Goal: Task Accomplishment & Management: Complete application form

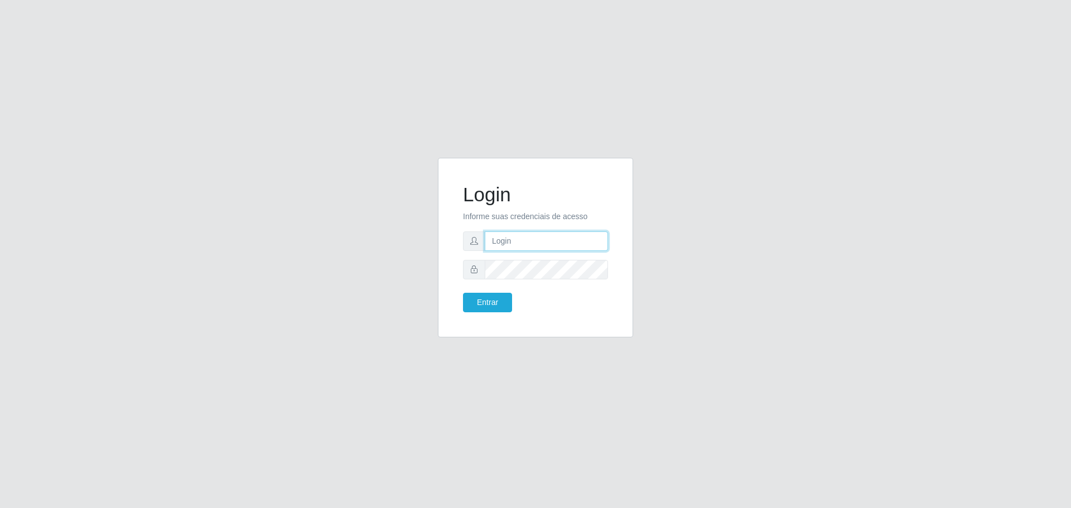
click at [544, 240] on input "text" at bounding box center [546, 242] width 123 height 20
paste input "valescacd@logistica"
type input "valescacd@logistica"
click at [507, 301] on button "Entrar" at bounding box center [487, 303] width 49 height 20
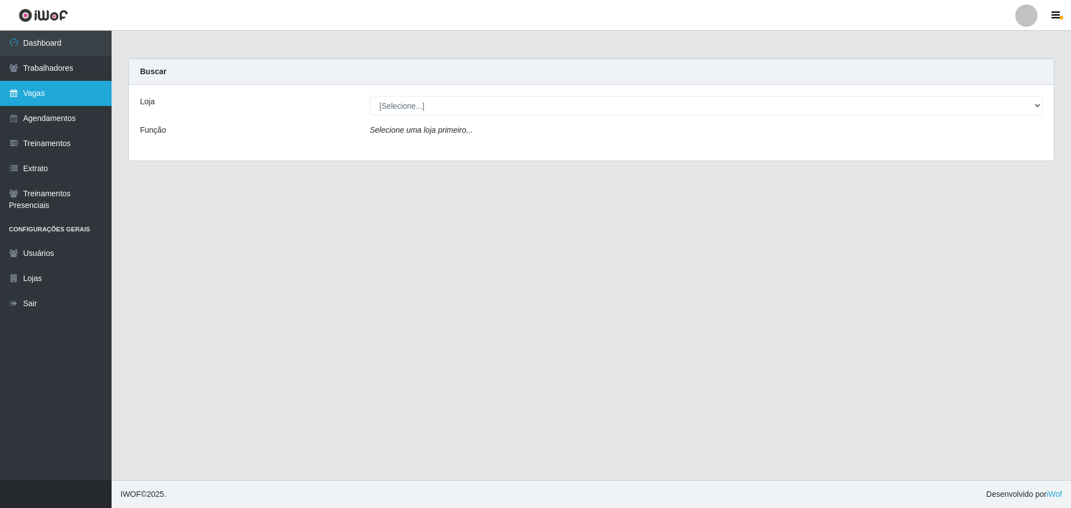
click at [52, 97] on link "Vagas" at bounding box center [56, 93] width 112 height 25
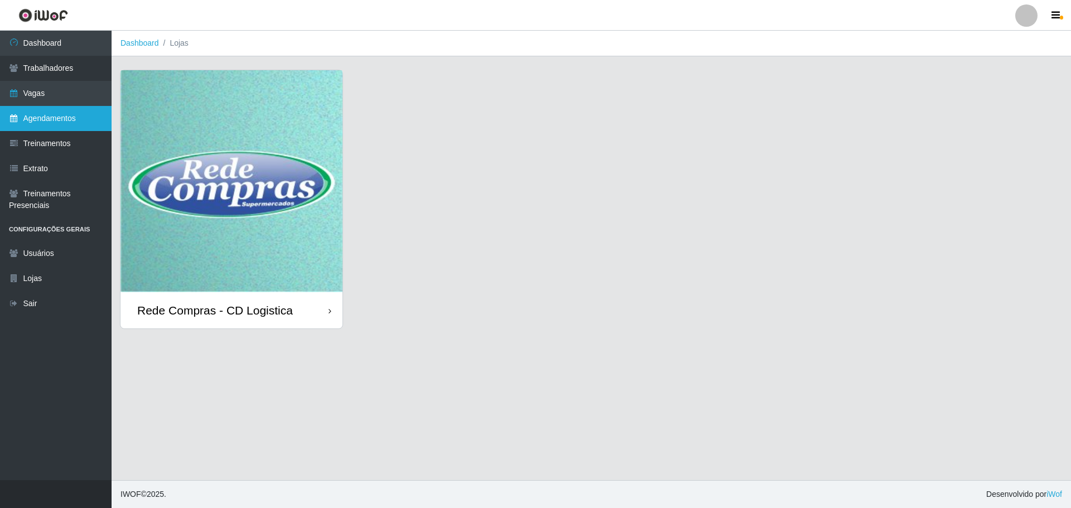
click at [66, 123] on link "Agendamentos" at bounding box center [56, 118] width 112 height 25
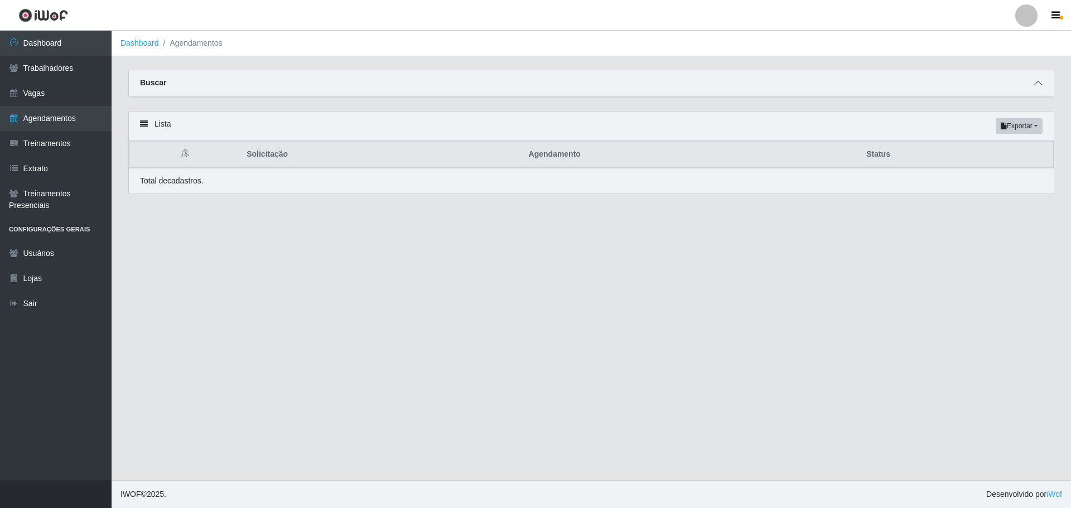
click at [1040, 80] on span at bounding box center [1038, 83] width 13 height 13
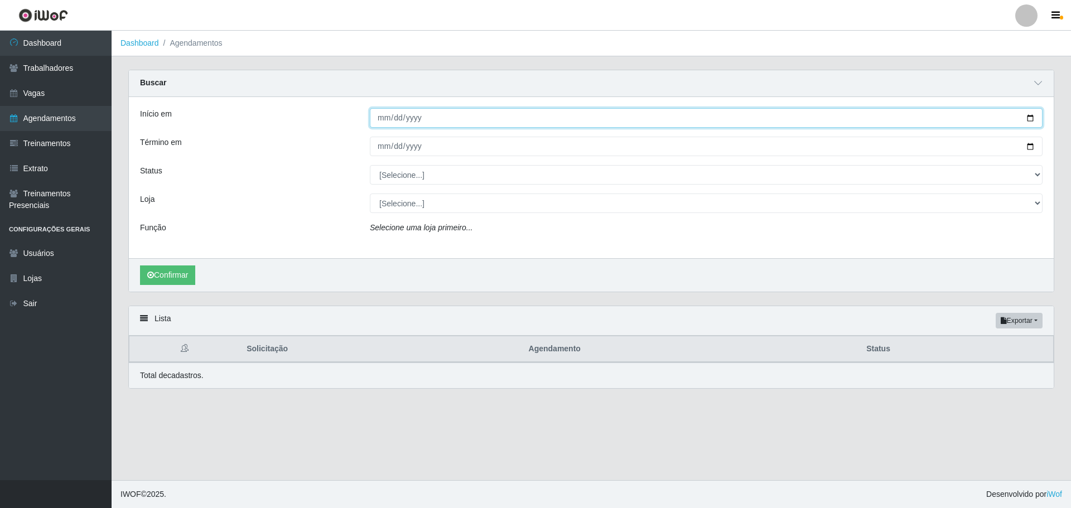
click at [382, 123] on input "Início em" at bounding box center [706, 118] width 673 height 20
type input "2025-01-01"
click at [393, 119] on input "2025-01-01" at bounding box center [706, 118] width 673 height 20
type input "[DATE]"
click at [140, 266] on button "Confirmar" at bounding box center [167, 276] width 55 height 20
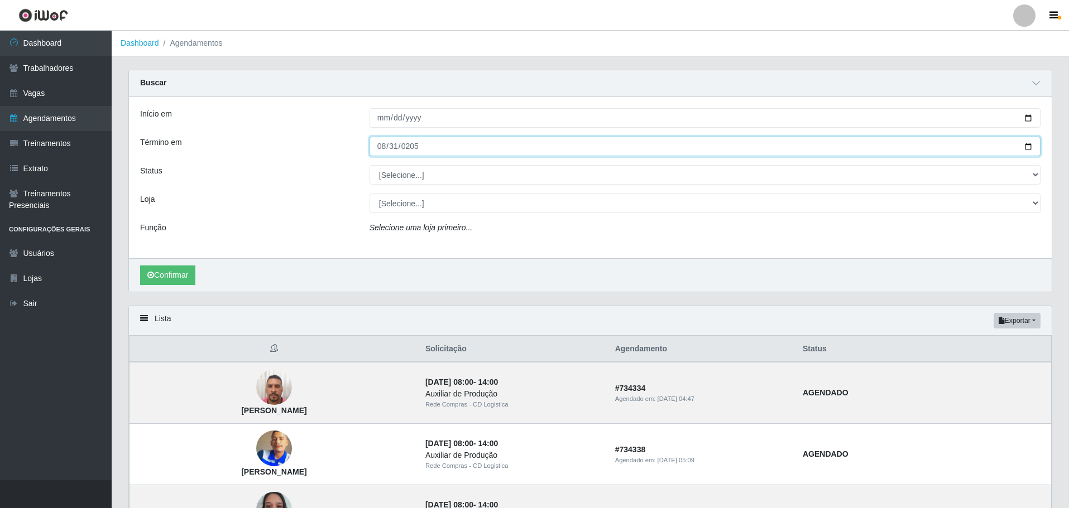
type input "2052-08-31"
type input "[DATE]"
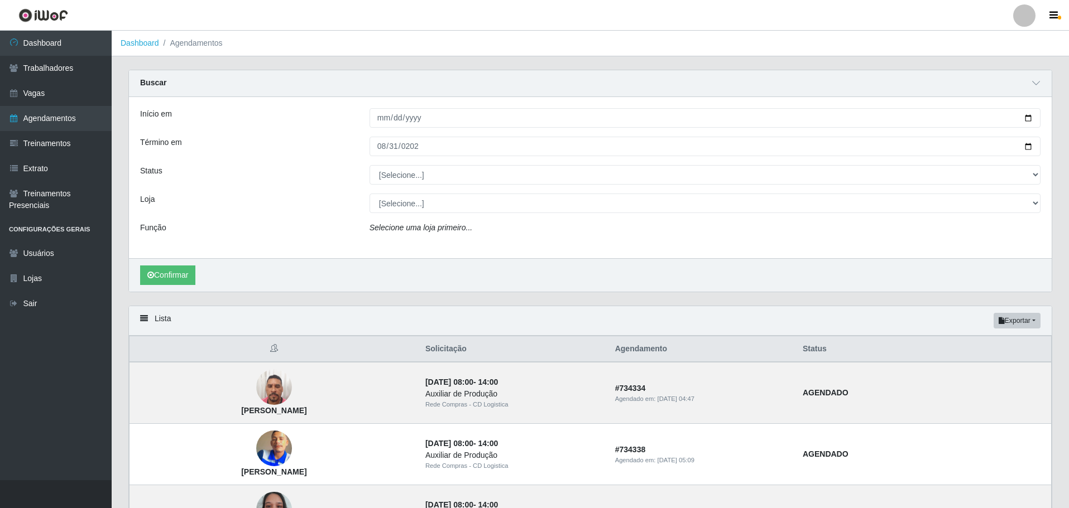
click at [412, 161] on div "Início em 2025-08-01 Término em 2025-08-31 Status [Selecione...] AGENDADO AGUAR…" at bounding box center [590, 177] width 922 height 161
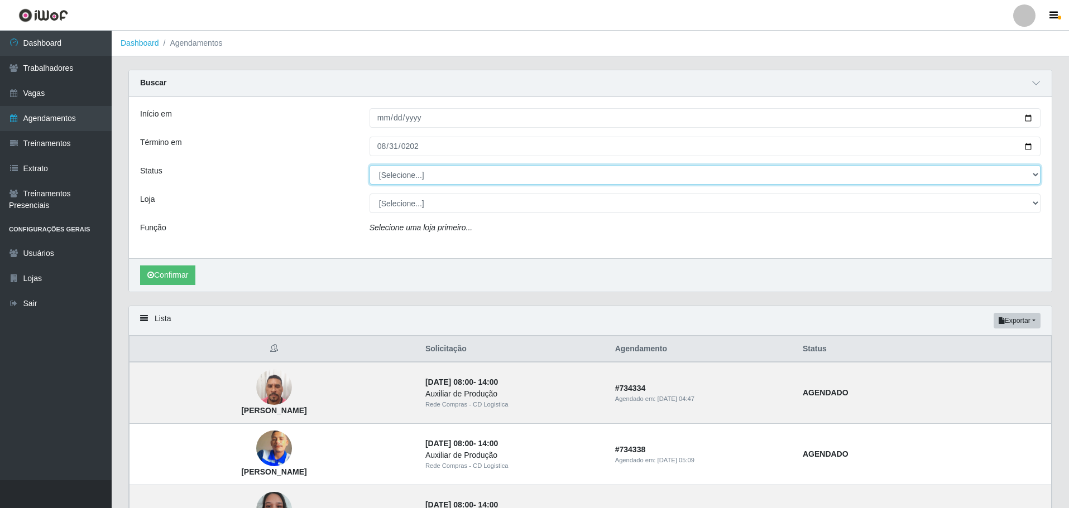
click at [412, 172] on select "[Selecione...] AGENDADO AGUARDANDO LIBERAR EM ANDAMENTO EM REVISÃO FINALIZADO C…" at bounding box center [704, 175] width 671 height 20
click at [449, 179] on select "[Selecione...] AGENDADO AGUARDANDO LIBERAR EM ANDAMENTO EM REVISÃO FINALIZADO C…" at bounding box center [704, 175] width 671 height 20
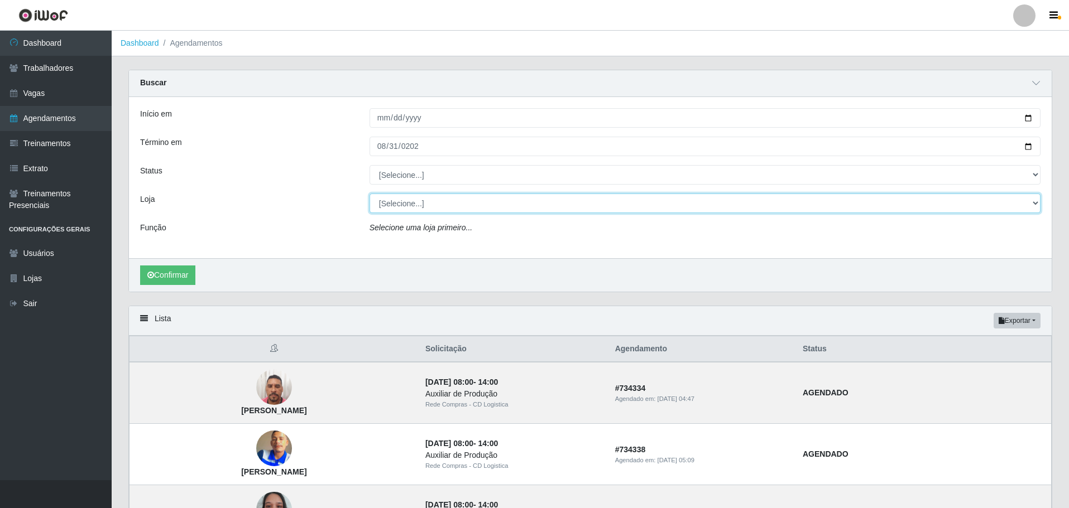
click at [441, 204] on select "[Selecione...] Rede Compras - CD Logistica" at bounding box center [704, 204] width 671 height 20
select select "429"
click at [369, 194] on select "[Selecione...] Rede Compras - CD Logistica" at bounding box center [704, 204] width 671 height 20
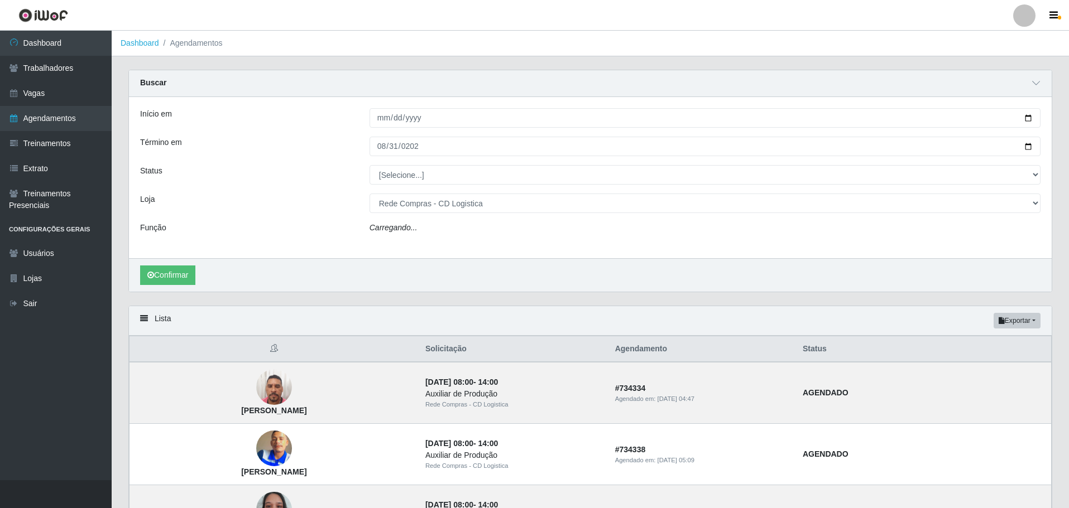
click at [443, 258] on div "Início em 2025-08-01 Término em 2025-08-31 Status [Selecione...] AGENDADO AGUAR…" at bounding box center [590, 177] width 922 height 161
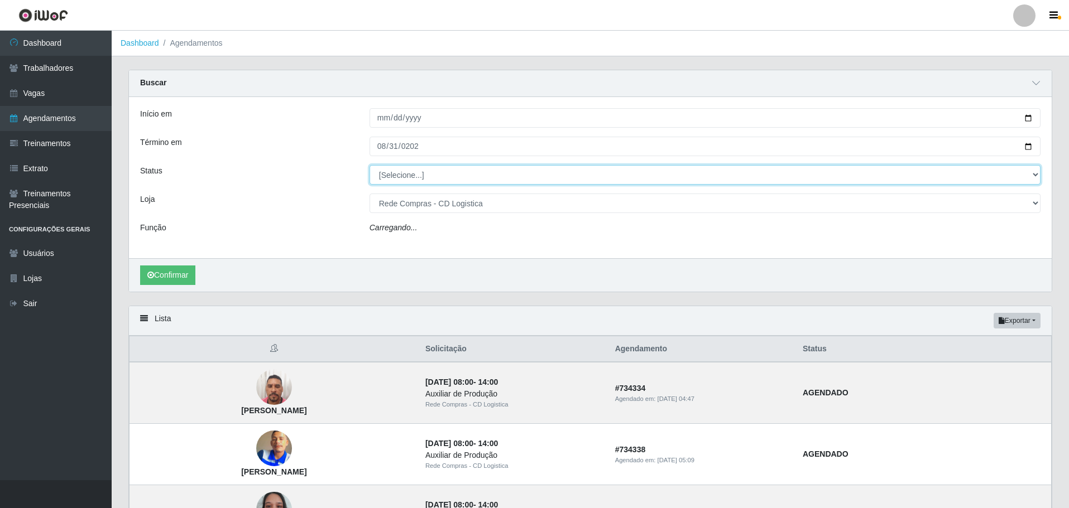
click at [421, 178] on select "[Selecione...] AGENDADO AGUARDANDO LIBERAR EM ANDAMENTO EM REVISÃO FINALIZADO C…" at bounding box center [704, 175] width 671 height 20
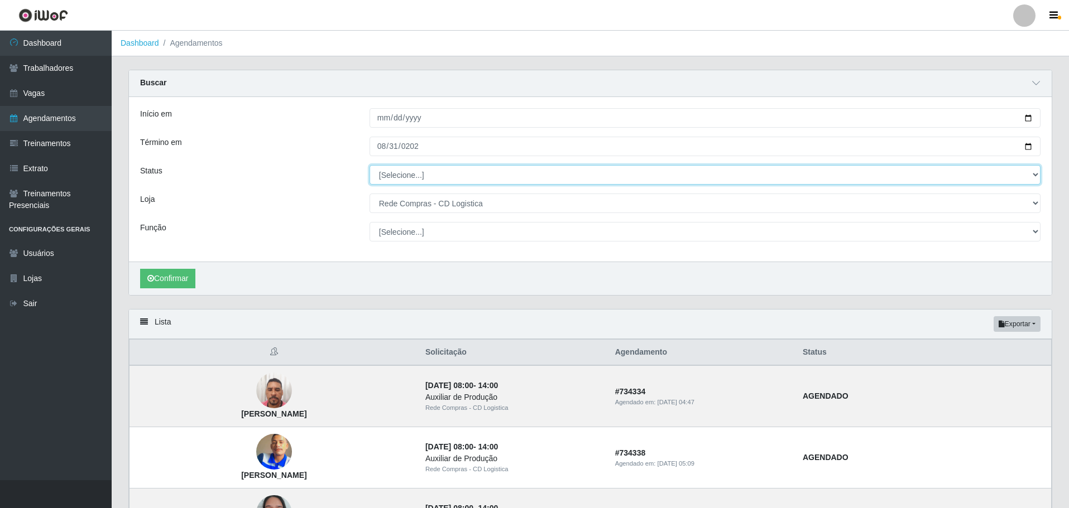
select select "FINALIZADO"
click at [369, 166] on select "[Selecione...] AGENDADO AGUARDANDO LIBERAR EM ANDAMENTO EM REVISÃO FINALIZADO C…" at bounding box center [704, 175] width 671 height 20
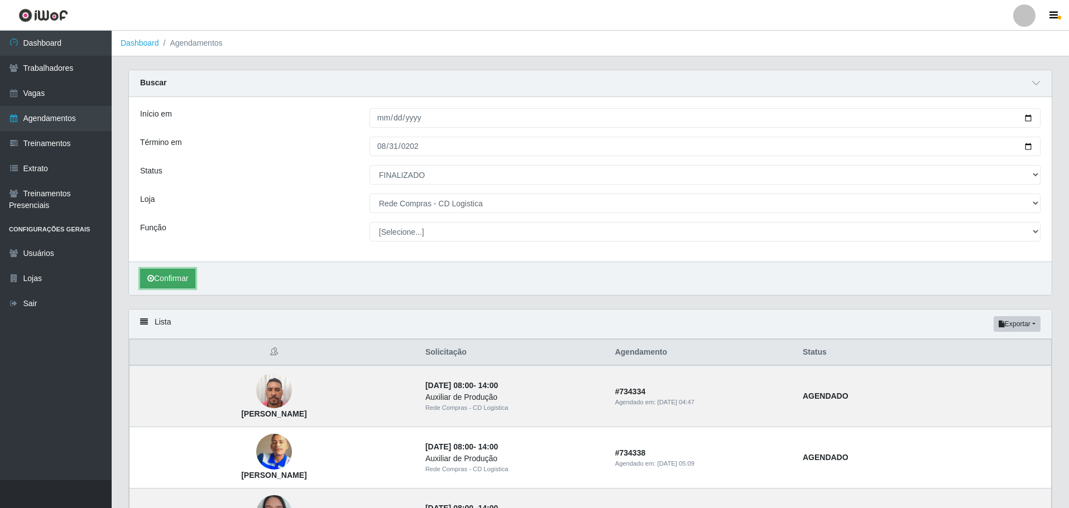
click at [174, 280] on button "Confirmar" at bounding box center [167, 279] width 55 height 20
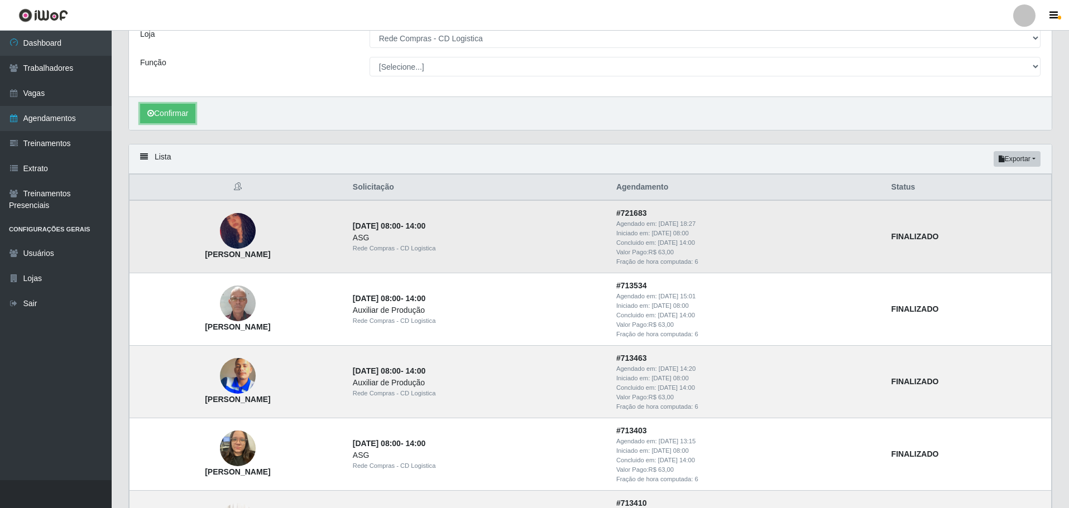
scroll to position [167, 0]
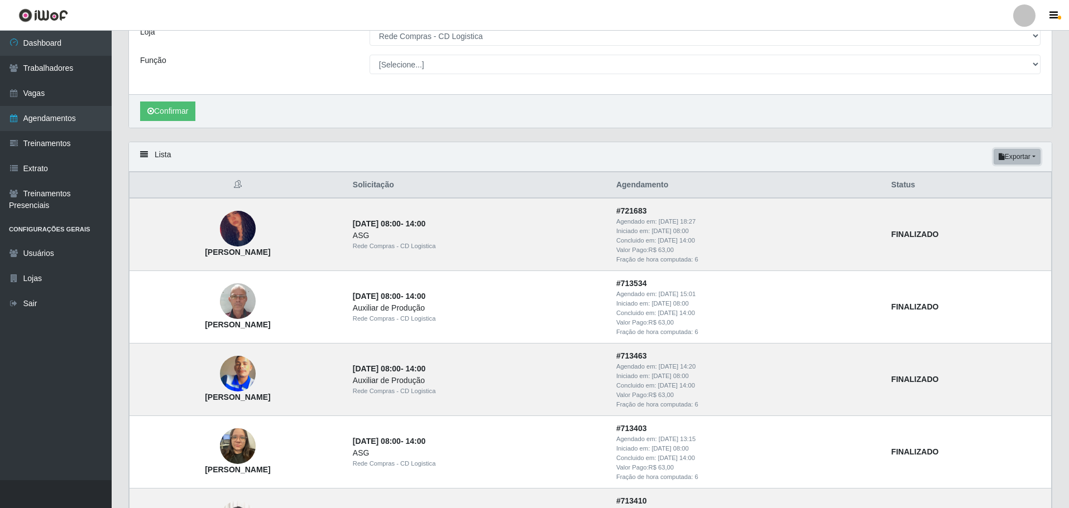
click at [1021, 159] on button "Exportar" at bounding box center [1016, 157] width 47 height 16
click at [1003, 200] on button "Excel" at bounding box center [997, 201] width 88 height 23
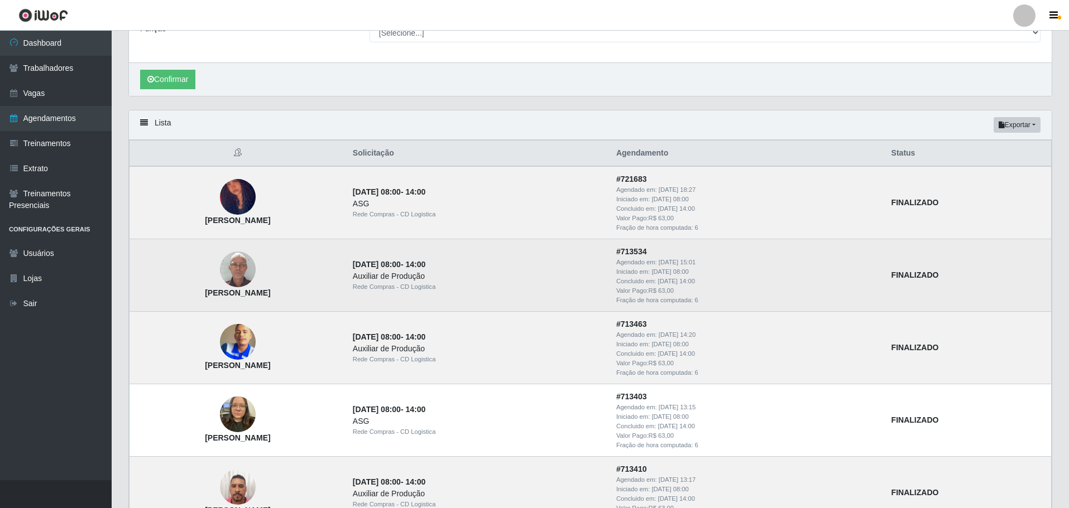
scroll to position [223, 0]
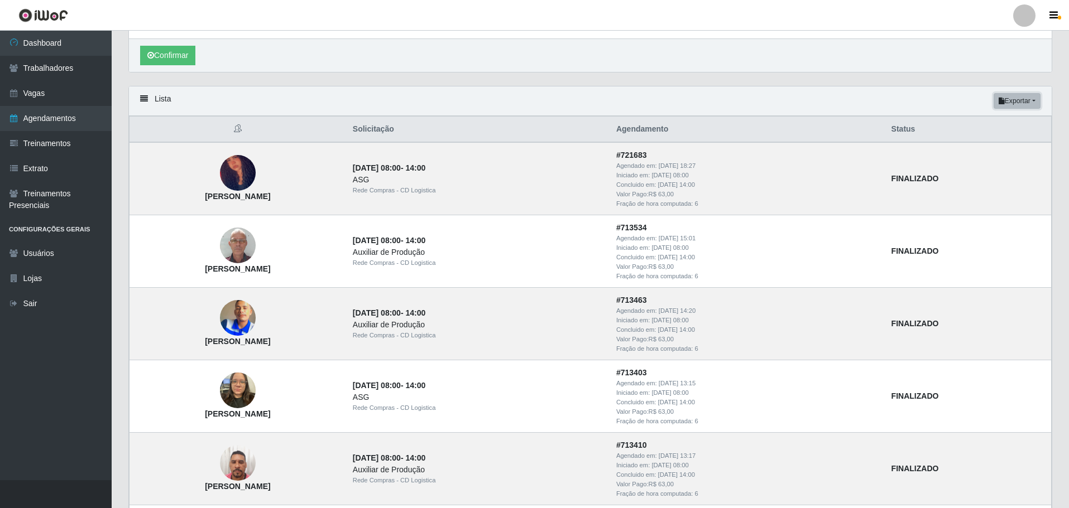
click at [1024, 100] on button "Exportar" at bounding box center [1016, 101] width 47 height 16
click at [1006, 147] on button "Excel" at bounding box center [997, 145] width 88 height 23
click at [1040, 119] on th "Status" at bounding box center [968, 130] width 167 height 26
click at [1026, 104] on button "Exportar" at bounding box center [1016, 101] width 47 height 16
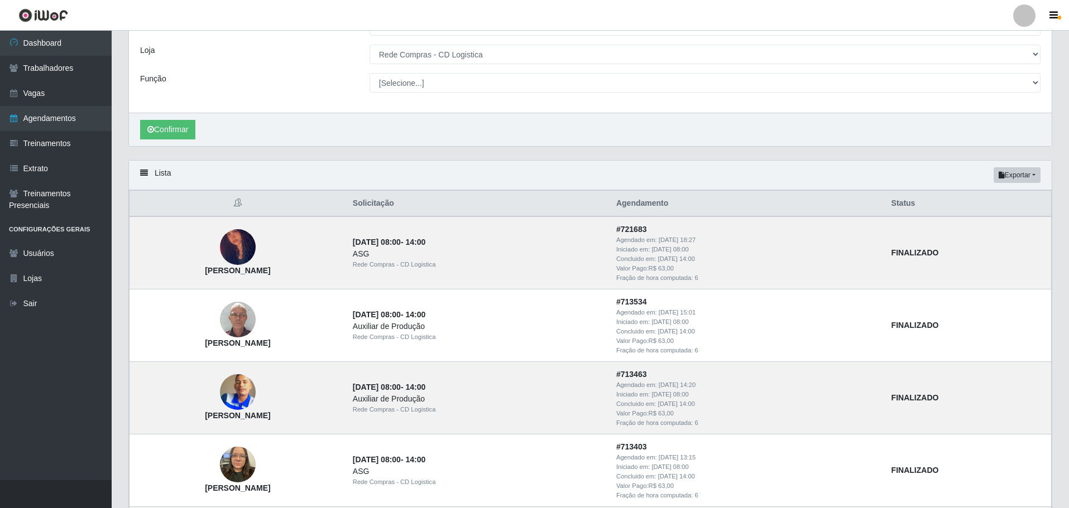
scroll to position [0, 0]
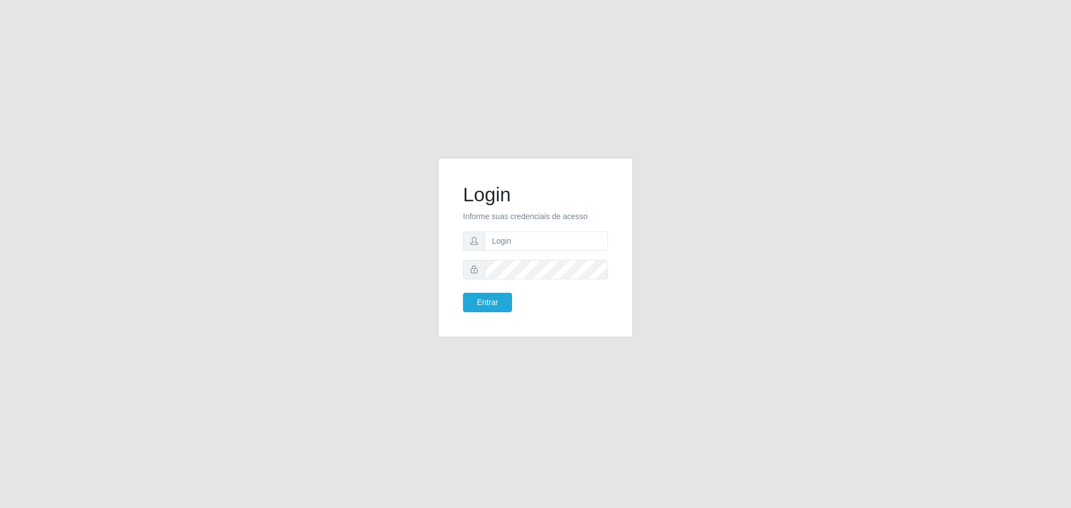
click at [531, 254] on form "Login Informe suas credenciais de acesso Entrar" at bounding box center [535, 247] width 145 height 129
click at [531, 246] on input "text" at bounding box center [546, 242] width 123 height 20
paste input "valeska@redecompras"
type input "valeska@redecompras"
click at [463, 293] on button "Entrar" at bounding box center [487, 303] width 49 height 20
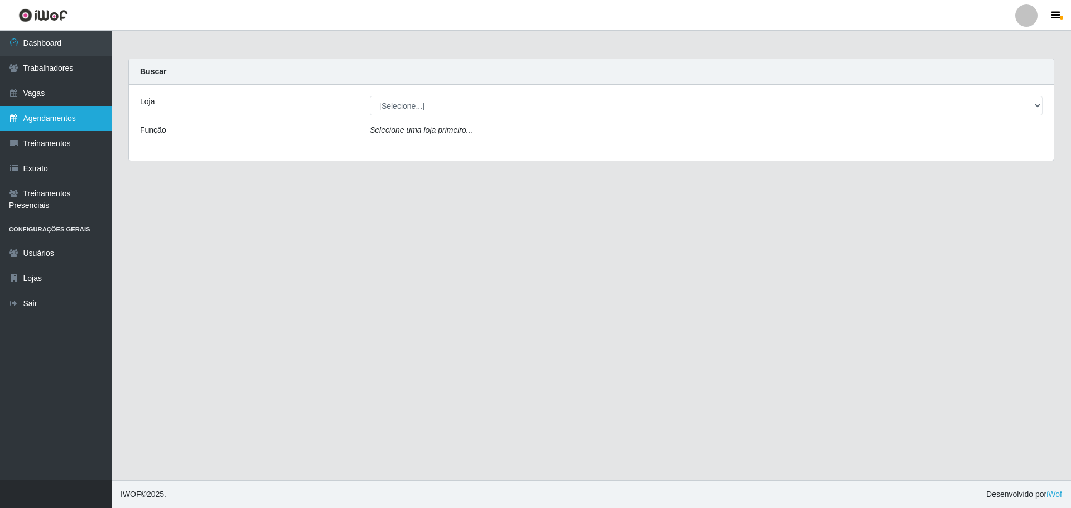
click at [41, 111] on link "Agendamentos" at bounding box center [56, 118] width 112 height 25
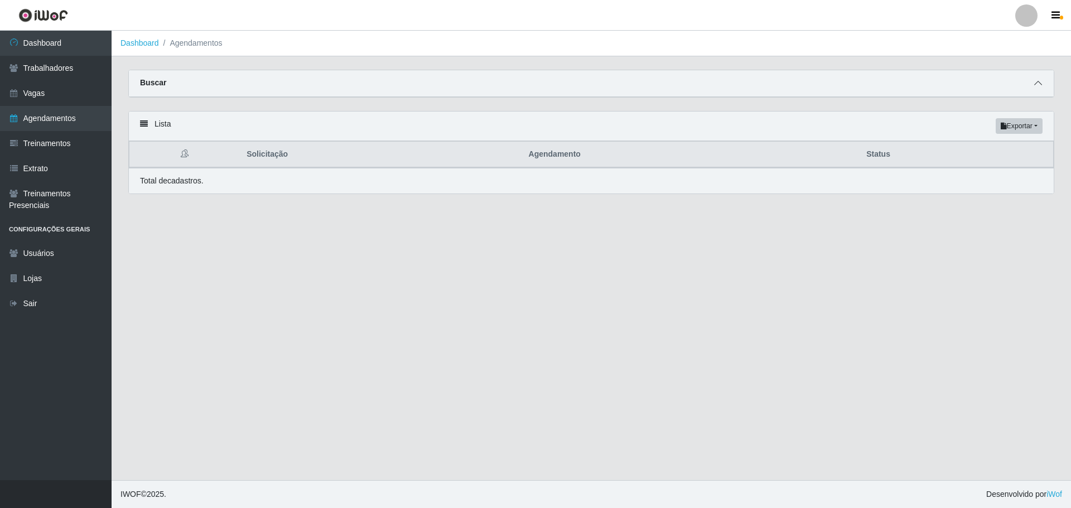
click at [1044, 82] on span at bounding box center [1038, 83] width 13 height 13
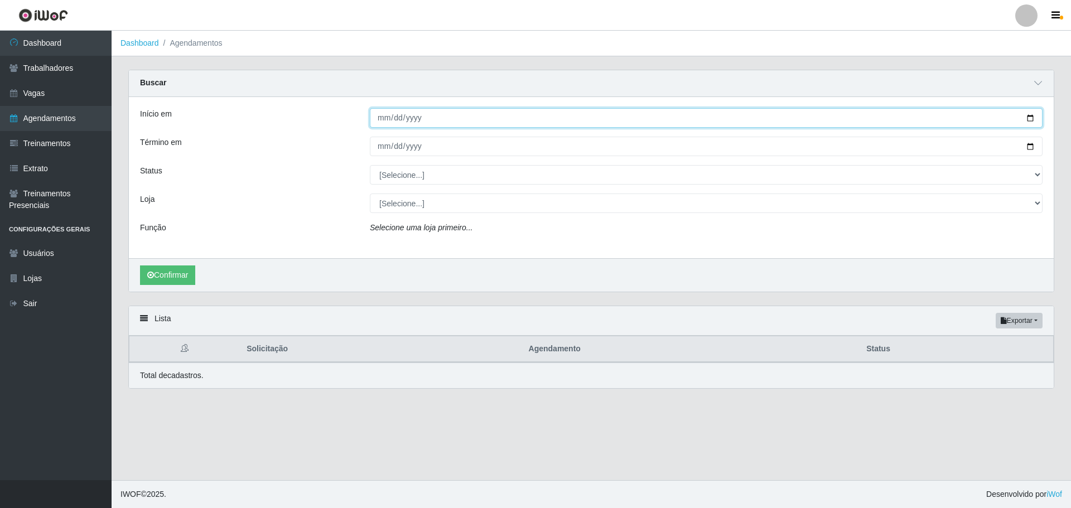
click at [386, 118] on input "Início em" at bounding box center [706, 118] width 673 height 20
type input "0008-01-01"
click at [392, 122] on input "Início em" at bounding box center [706, 118] width 673 height 20
type input "[DATE]"
click at [140, 266] on button "Confirmar" at bounding box center [167, 276] width 55 height 20
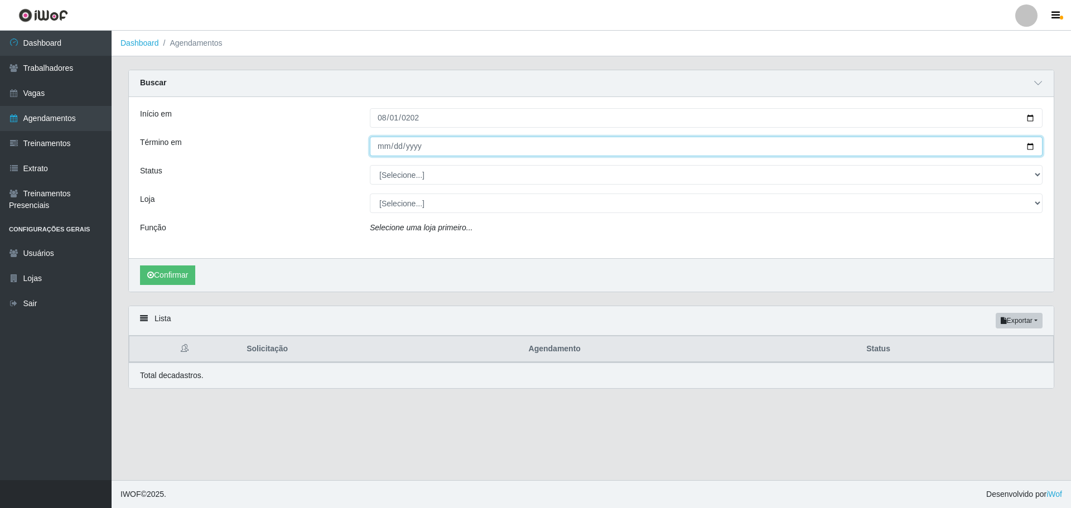
click at [385, 150] on input "Término em" at bounding box center [706, 147] width 673 height 20
type input "[DATE]"
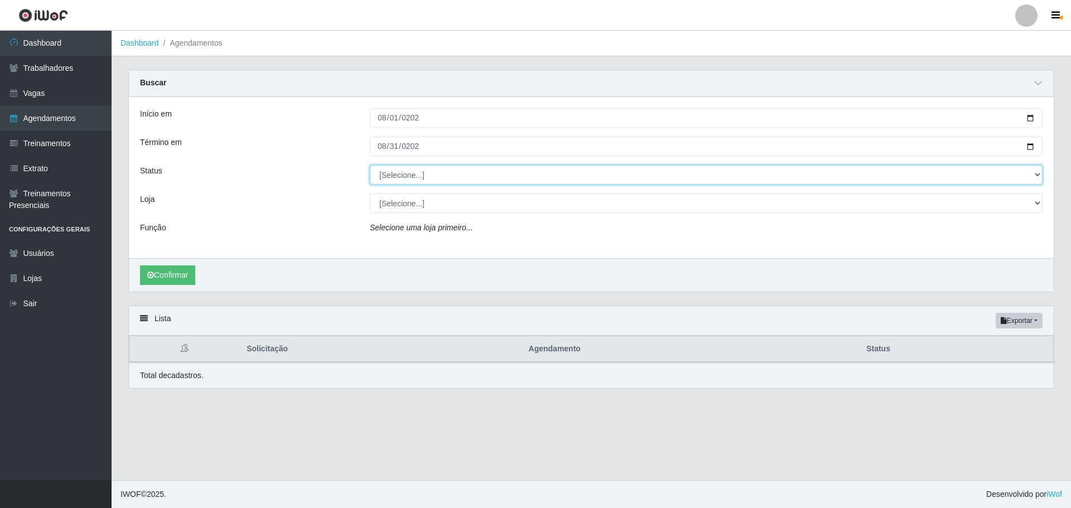
click at [398, 179] on select "[Selecione...] AGENDADO AGUARDANDO LIBERAR EM ANDAMENTO EM REVISÃO FINALIZADO C…" at bounding box center [706, 175] width 673 height 20
select select "FINALIZADO"
click at [370, 166] on select "[Selecione...] AGENDADO AGUARDANDO LIBERAR EM ANDAMENTO EM REVISÃO FINALIZADO C…" at bounding box center [706, 175] width 673 height 20
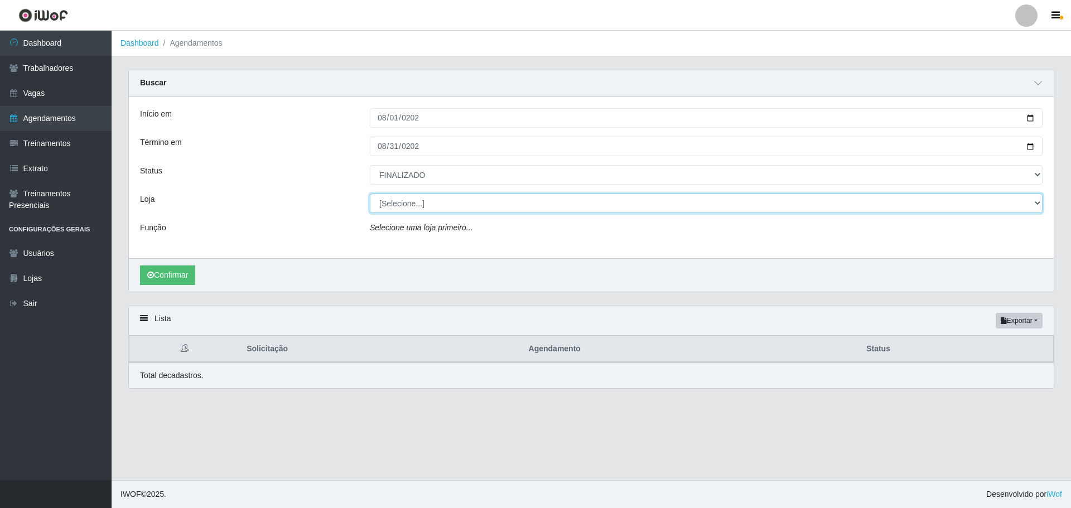
click at [408, 204] on select "[Selecione...] Rede Compras Supermercados - LOJA 1 Rede Compras Supermercados -…" at bounding box center [706, 204] width 673 height 20
select select "158"
click at [370, 194] on select "[Selecione...] Rede Compras Supermercados - LOJA 1 Rede Compras Supermercados -…" at bounding box center [706, 204] width 673 height 20
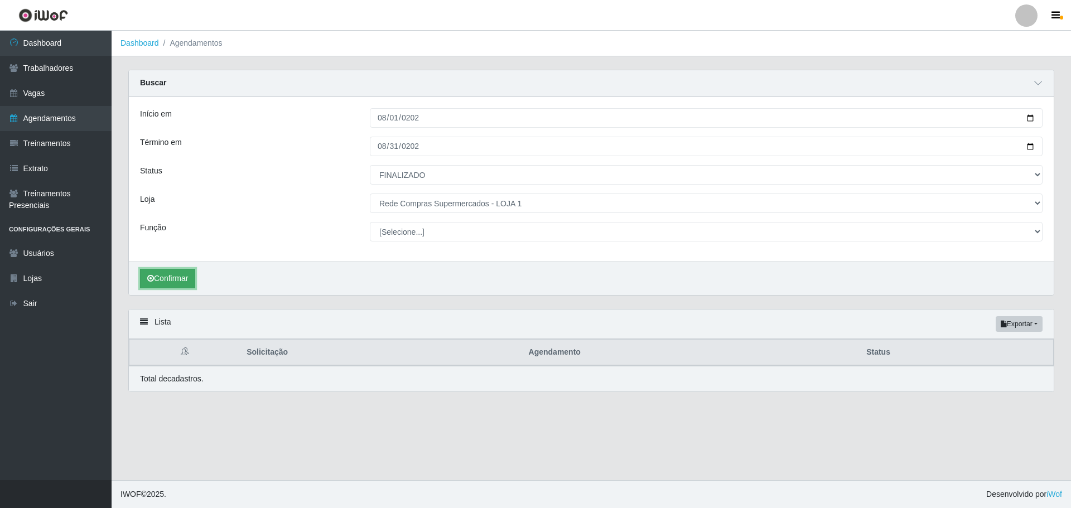
click at [184, 280] on button "Confirmar" at bounding box center [167, 279] width 55 height 20
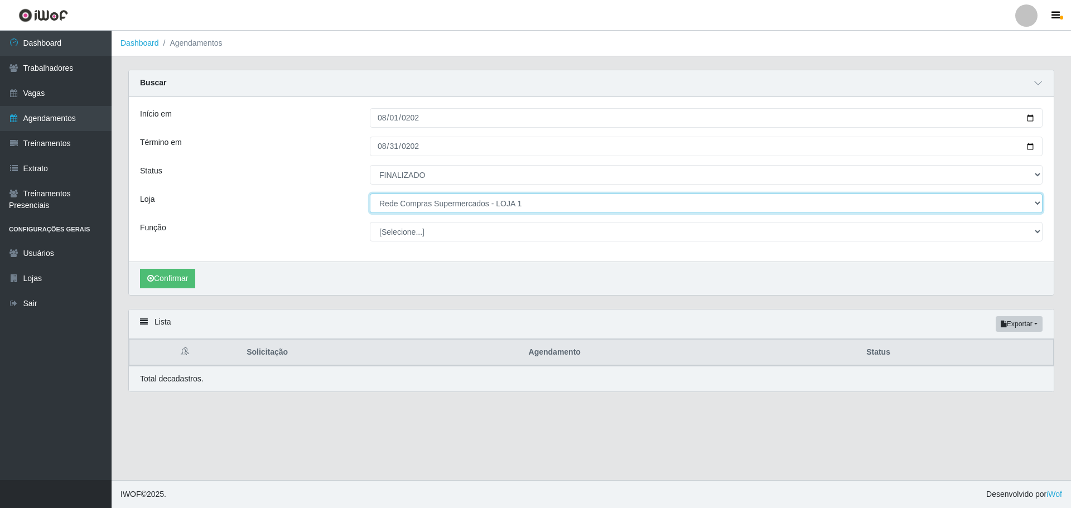
click at [453, 205] on select "[Selecione...] Rede Compras Supermercados - LOJA 1 Rede Compras Supermercados -…" at bounding box center [706, 204] width 673 height 20
click at [370, 194] on select "[Selecione...] Rede Compras Supermercados - LOJA 1 Rede Compras Supermercados -…" at bounding box center [706, 204] width 673 height 20
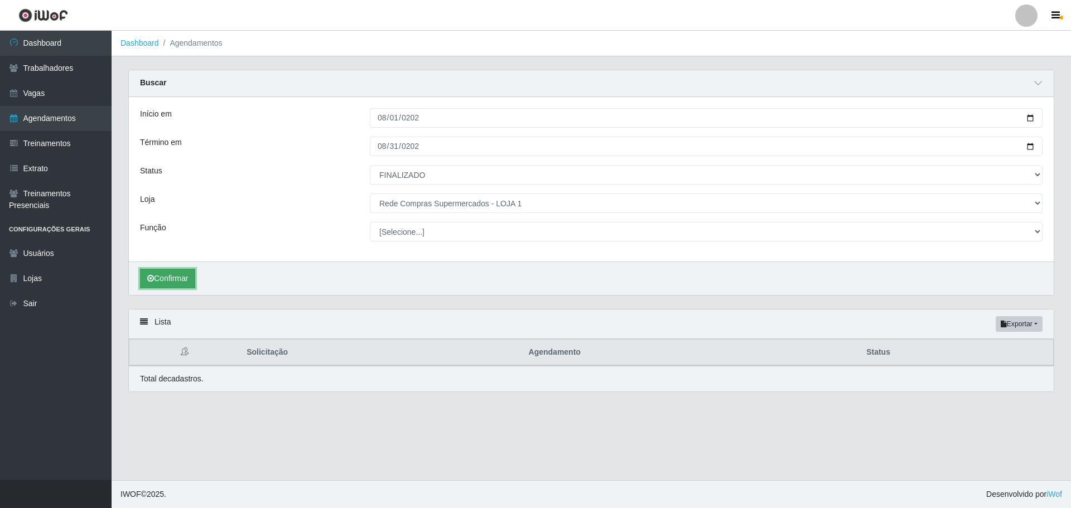
click at [176, 280] on button "Confirmar" at bounding box center [167, 279] width 55 height 20
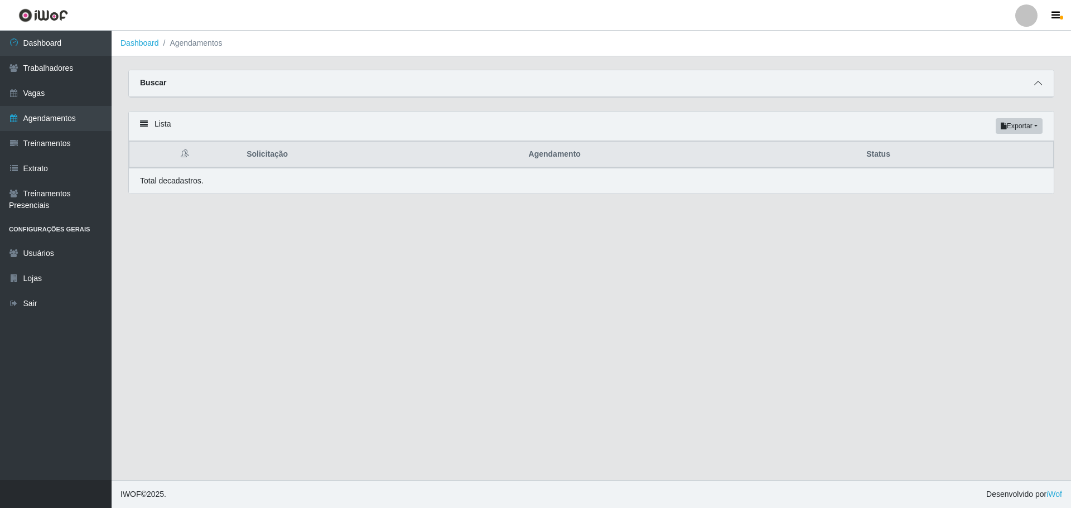
click at [1041, 85] on icon at bounding box center [1039, 83] width 8 height 8
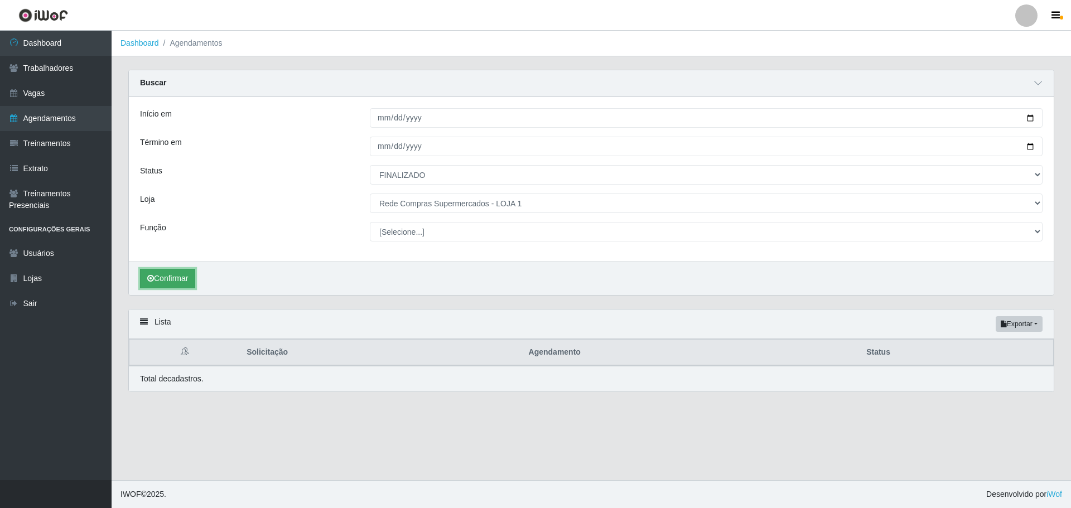
click at [165, 281] on button "Confirmar" at bounding box center [167, 279] width 55 height 20
click at [164, 281] on button "Confirmar" at bounding box center [167, 279] width 55 height 20
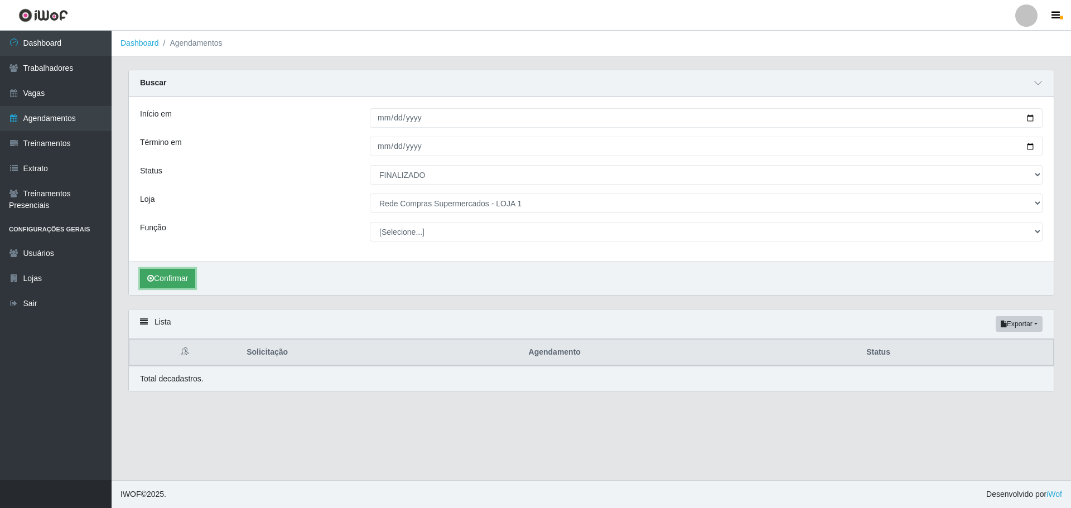
click at [164, 281] on button "Confirmar" at bounding box center [167, 279] width 55 height 20
click at [167, 281] on button "Confirmar" at bounding box center [167, 279] width 55 height 20
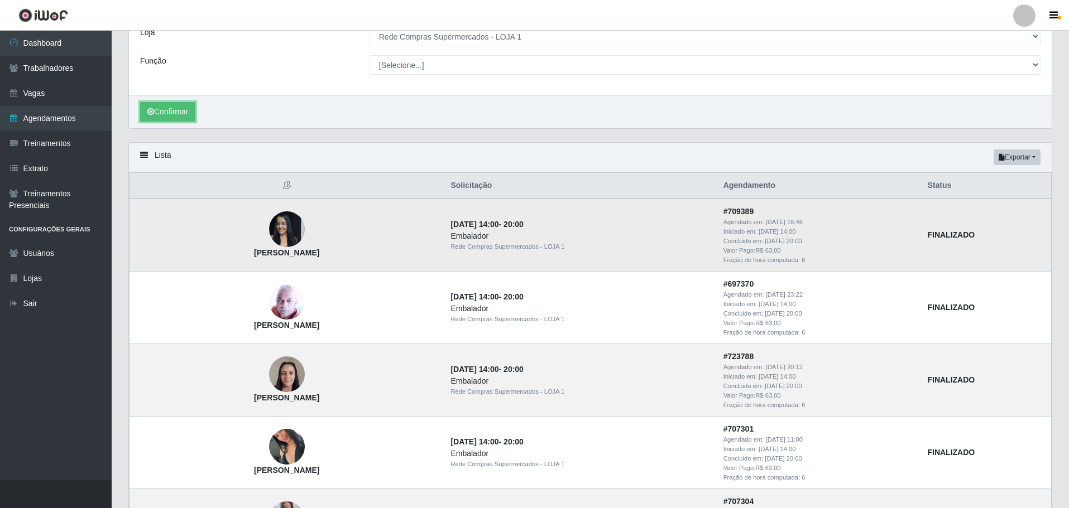
scroll to position [167, 0]
drag, startPoint x: 1027, startPoint y: 155, endPoint x: 1023, endPoint y: 163, distance: 9.0
click at [1026, 155] on button "Exportar" at bounding box center [1016, 157] width 47 height 16
click at [994, 203] on button "Excel" at bounding box center [997, 201] width 88 height 23
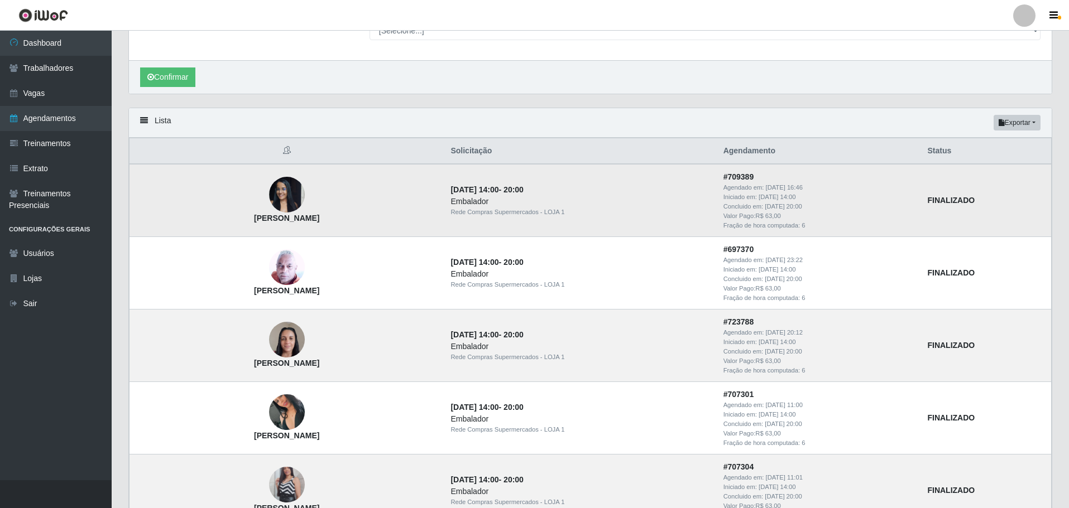
scroll to position [0, 0]
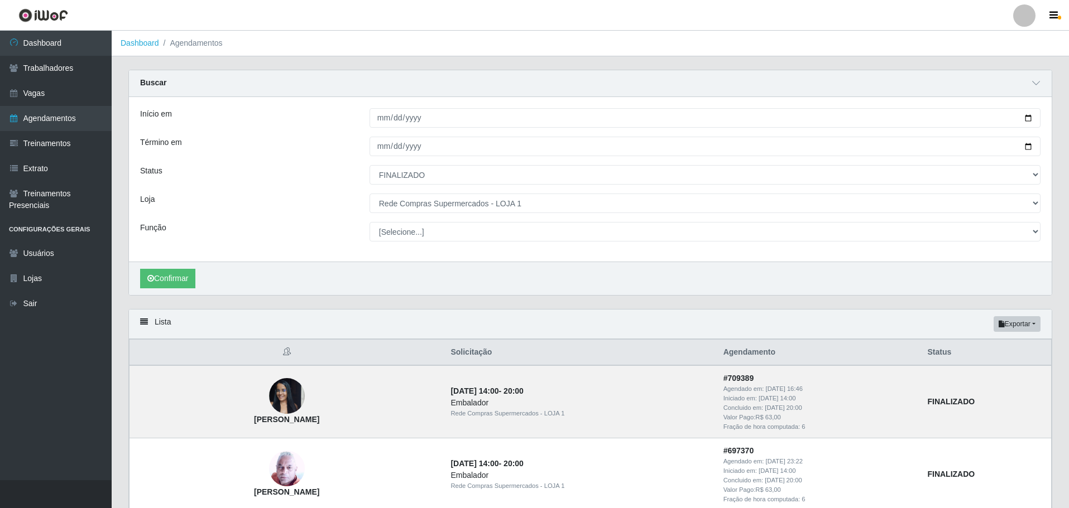
drag, startPoint x: 744, startPoint y: 320, endPoint x: 753, endPoint y: 320, distance: 8.4
click at [748, 320] on div "Lista Exportar PDF Excel" at bounding box center [590, 325] width 922 height 30
click at [1015, 320] on button "Exportar" at bounding box center [1016, 324] width 47 height 16
click at [987, 367] on button "Excel" at bounding box center [997, 368] width 88 height 23
click at [1011, 315] on div "Lista Exportar PDF Excel" at bounding box center [590, 325] width 922 height 30
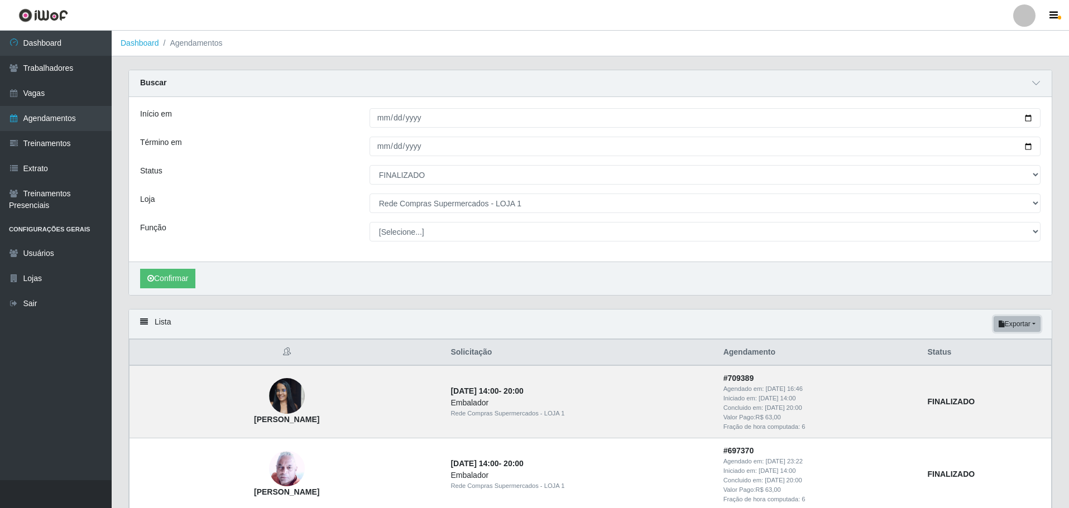
click at [1013, 320] on button "Exportar" at bounding box center [1016, 324] width 47 height 16
click at [980, 373] on button "Excel" at bounding box center [997, 368] width 88 height 23
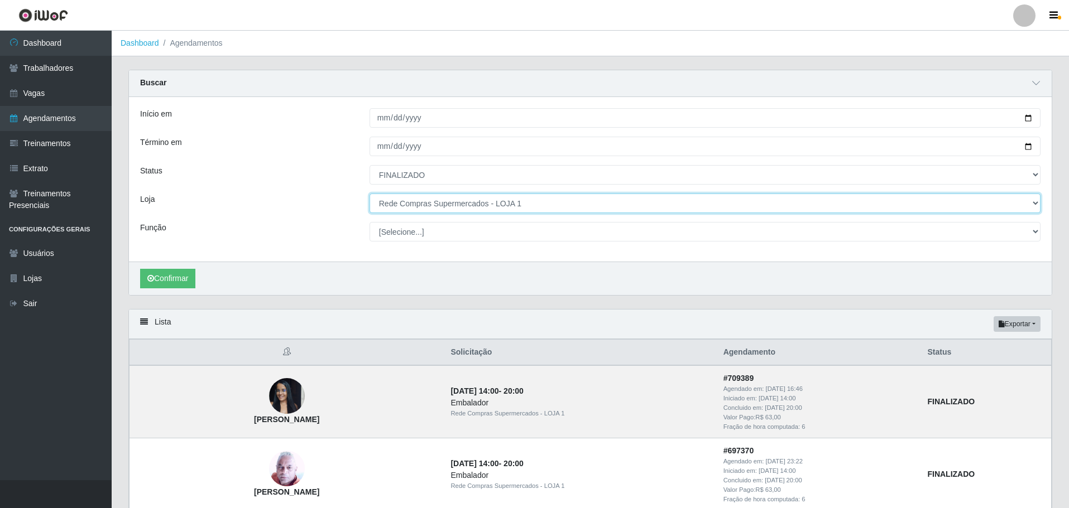
drag, startPoint x: 491, startPoint y: 202, endPoint x: 490, endPoint y: 213, distance: 10.7
click at [491, 203] on select "[Selecione...] Rede Compras Supermercados - LOJA 1 Rede Compras Supermercados -…" at bounding box center [704, 204] width 671 height 20
select select "161"
click at [369, 194] on select "[Selecione...] Rede Compras Supermercados - LOJA 1 Rede Compras Supermercados -…" at bounding box center [704, 204] width 671 height 20
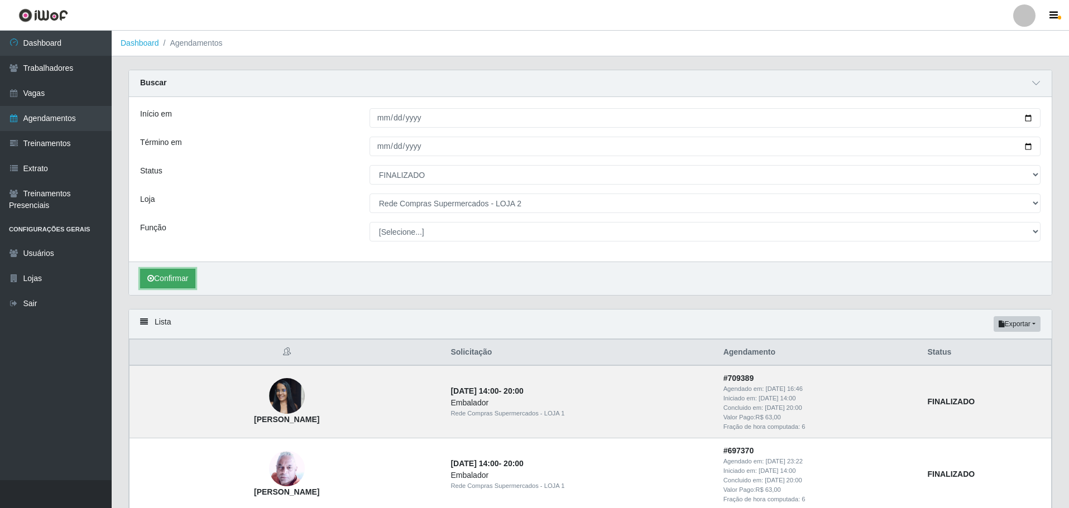
click at [176, 277] on button "Confirmar" at bounding box center [167, 279] width 55 height 20
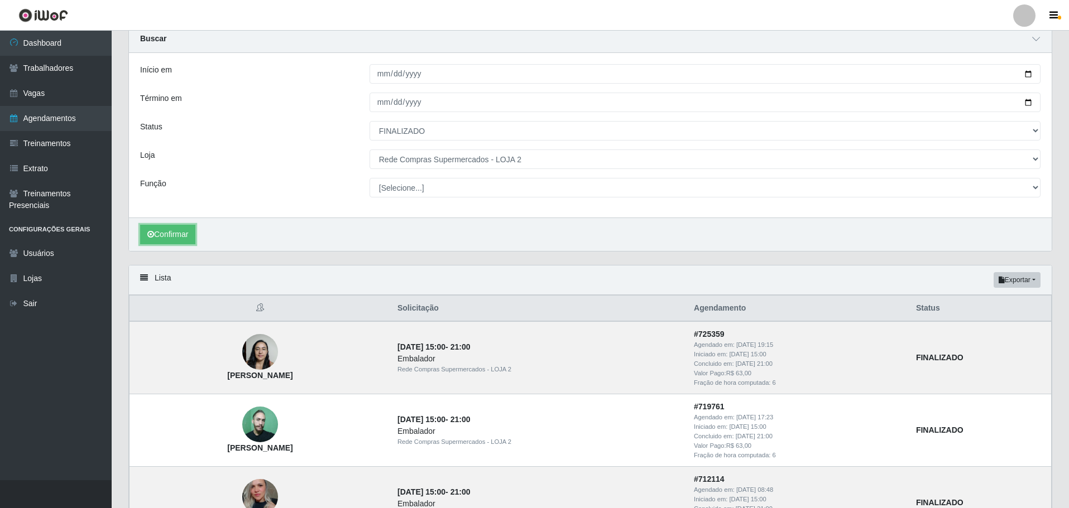
scroll to position [167, 0]
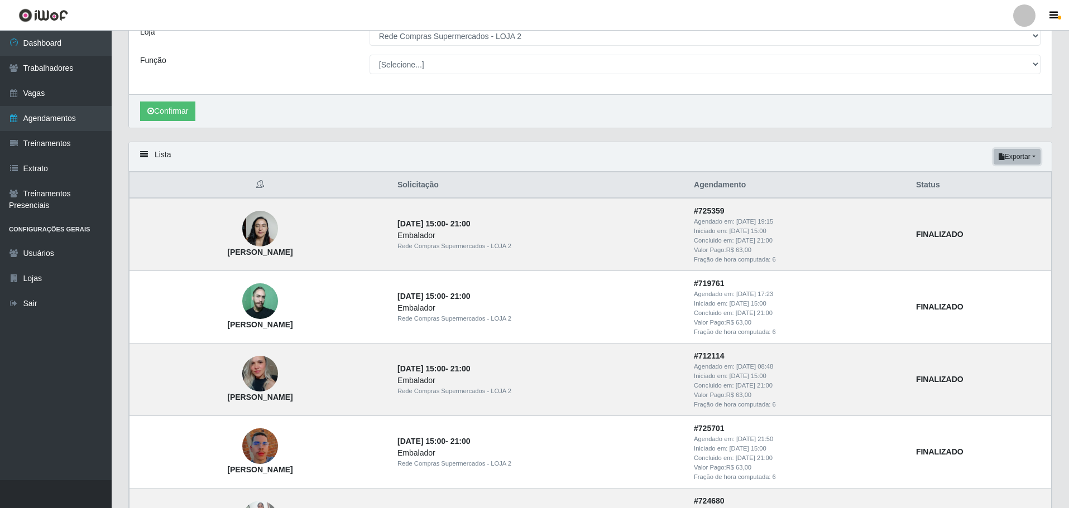
click at [1001, 158] on icon "button" at bounding box center [1001, 156] width 6 height 7
click at [999, 196] on button "Excel" at bounding box center [997, 201] width 88 height 23
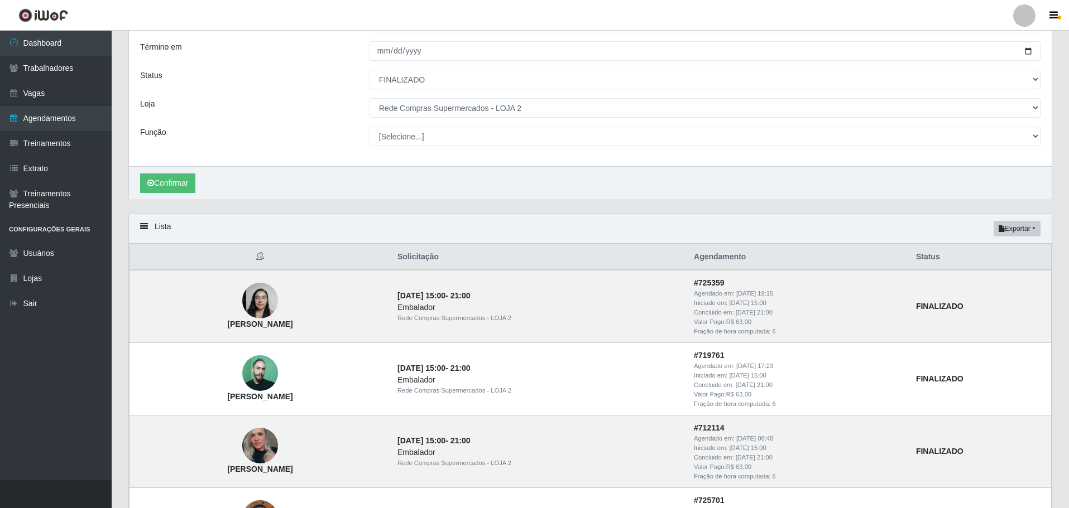
scroll to position [0, 0]
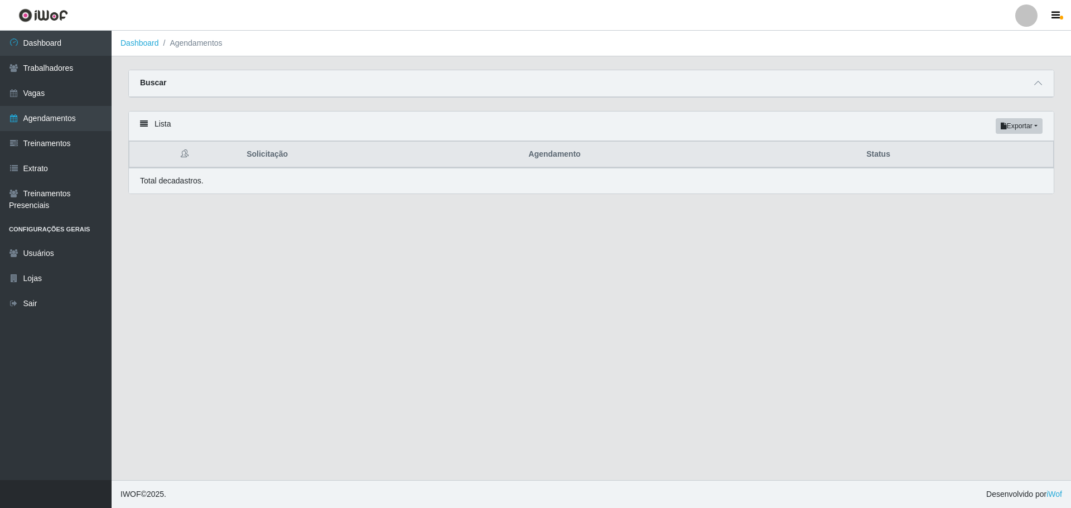
click at [234, 94] on div "Buscar" at bounding box center [591, 83] width 925 height 27
click at [1039, 83] on icon at bounding box center [1039, 83] width 8 height 8
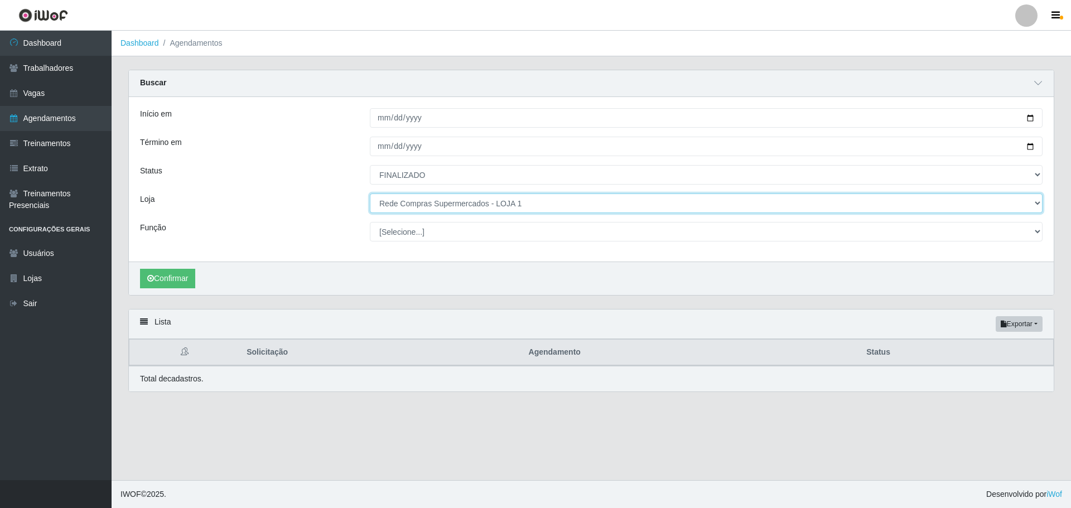
click at [435, 203] on select "[Selecione...] Rede Compras Supermercados - LOJA 1 Rede Compras Supermercados -…" at bounding box center [706, 204] width 673 height 20
click at [370, 194] on select "[Selecione...] Rede Compras Supermercados - LOJA 1 Rede Compras Supermercados -…" at bounding box center [706, 204] width 673 height 20
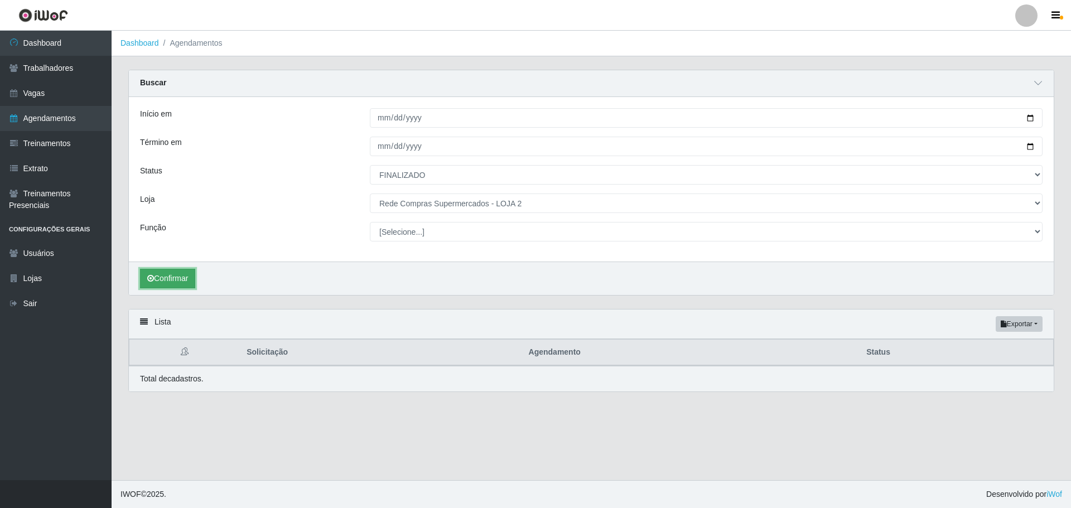
click at [182, 282] on button "Confirmar" at bounding box center [167, 279] width 55 height 20
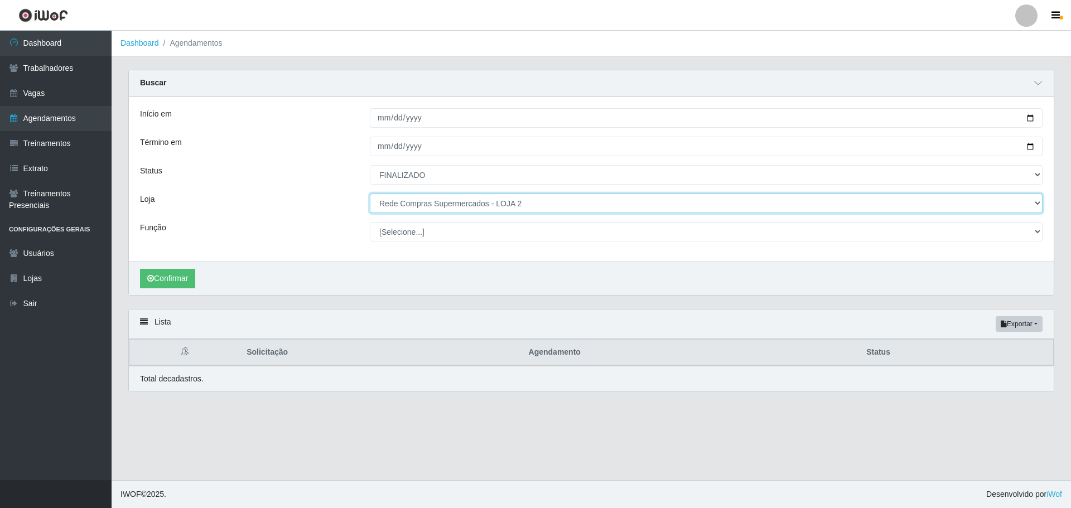
click at [480, 207] on select "[Selecione...] Rede Compras Supermercados - LOJA 1 Rede Compras Supermercados -…" at bounding box center [706, 204] width 673 height 20
click at [370, 194] on select "[Selecione...] Rede Compras Supermercados - LOJA 1 Rede Compras Supermercados -…" at bounding box center [706, 204] width 673 height 20
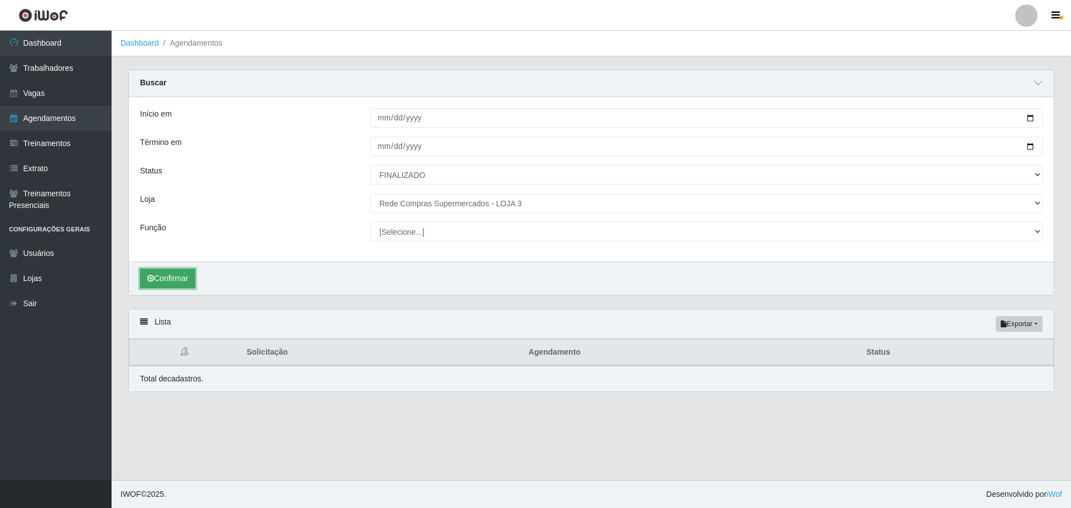
click at [157, 275] on button "Confirmar" at bounding box center [167, 279] width 55 height 20
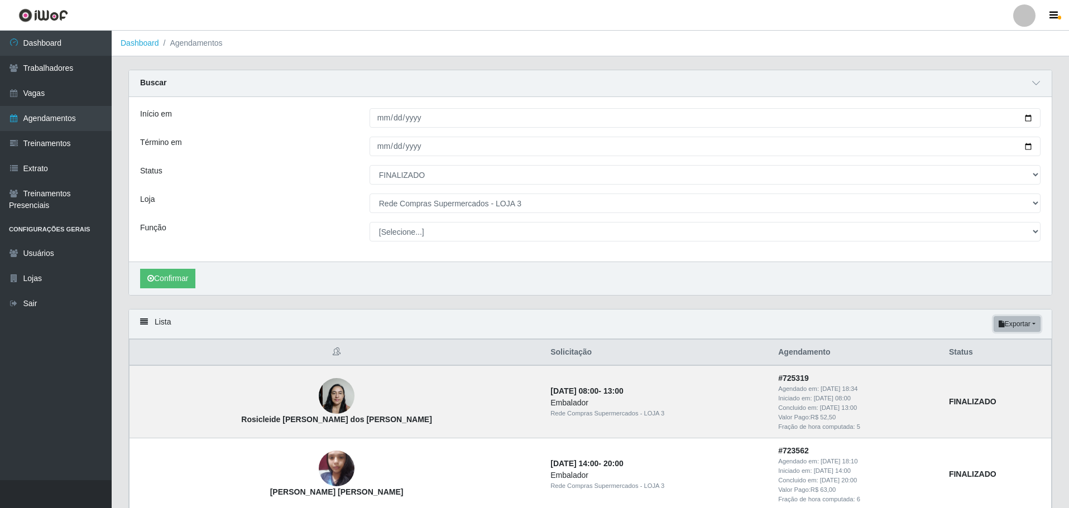
click at [1018, 323] on button "Exportar" at bounding box center [1016, 324] width 47 height 16
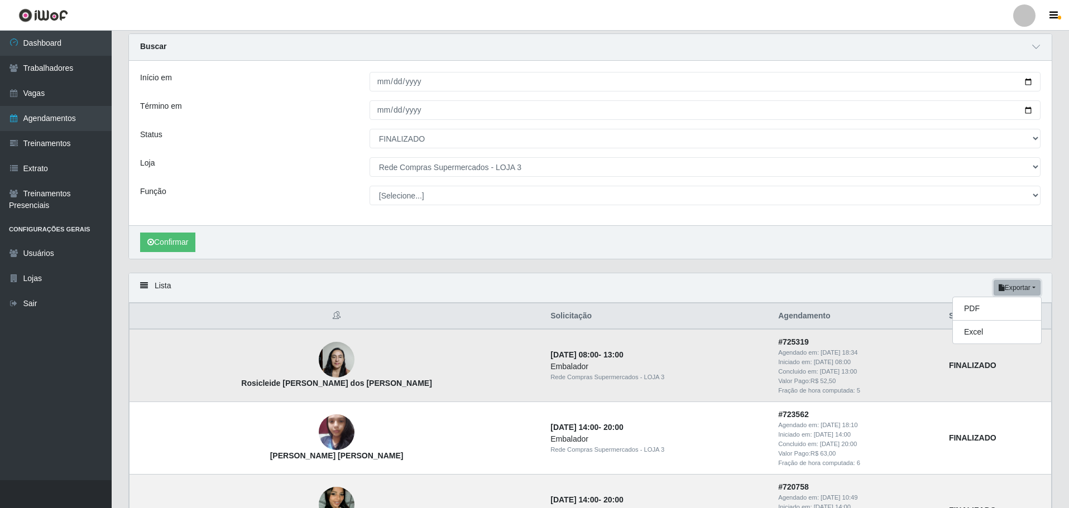
scroll to position [56, 0]
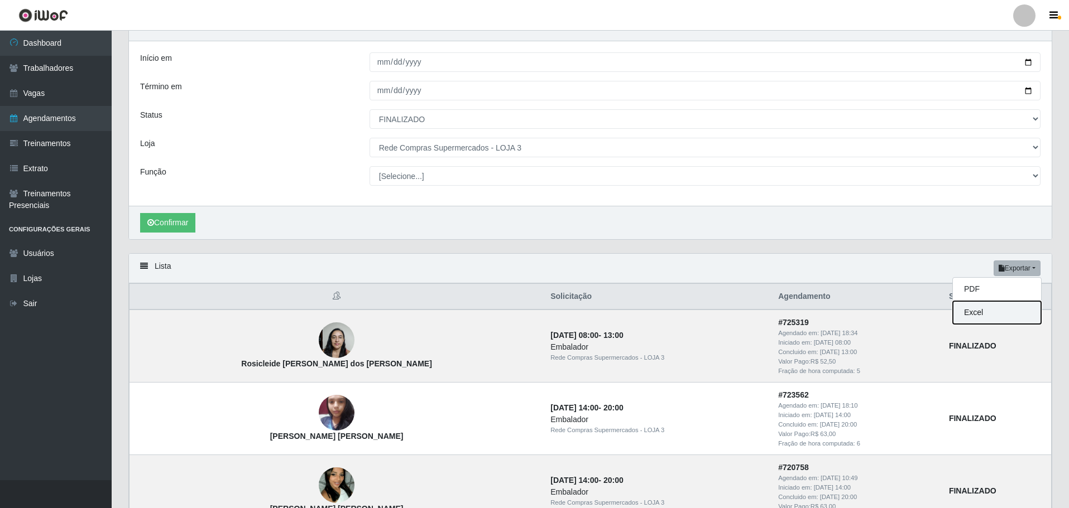
click at [988, 316] on button "Excel" at bounding box center [997, 312] width 88 height 23
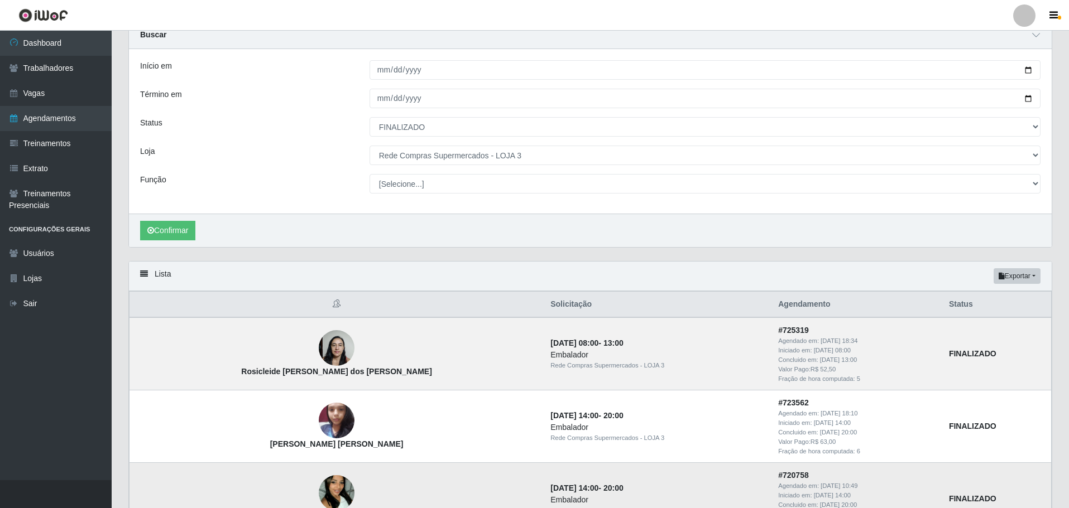
scroll to position [0, 0]
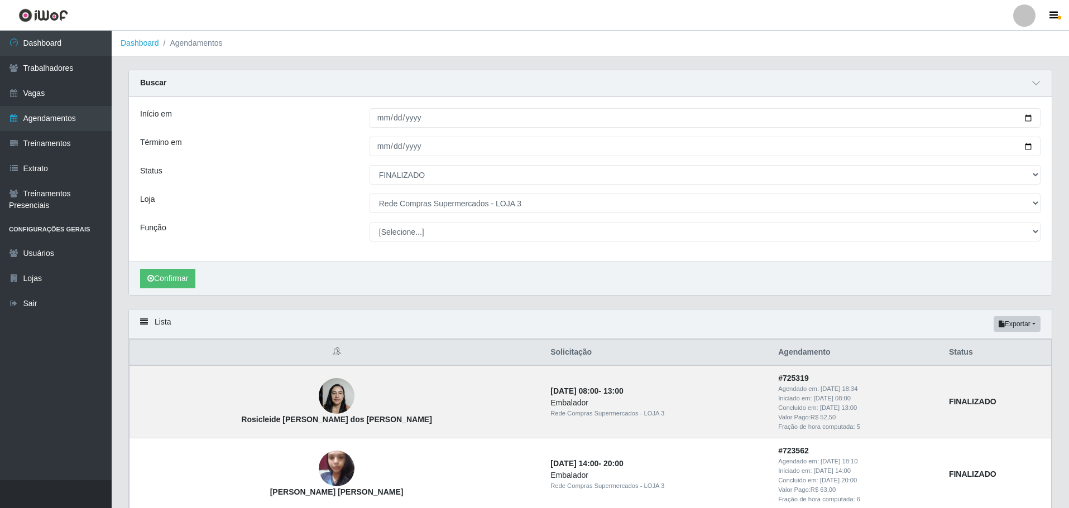
click at [434, 202] on select "[Selecione...] Rede Compras Supermercados - LOJA 1 Rede Compras Supermercados -…" at bounding box center [704, 204] width 671 height 20
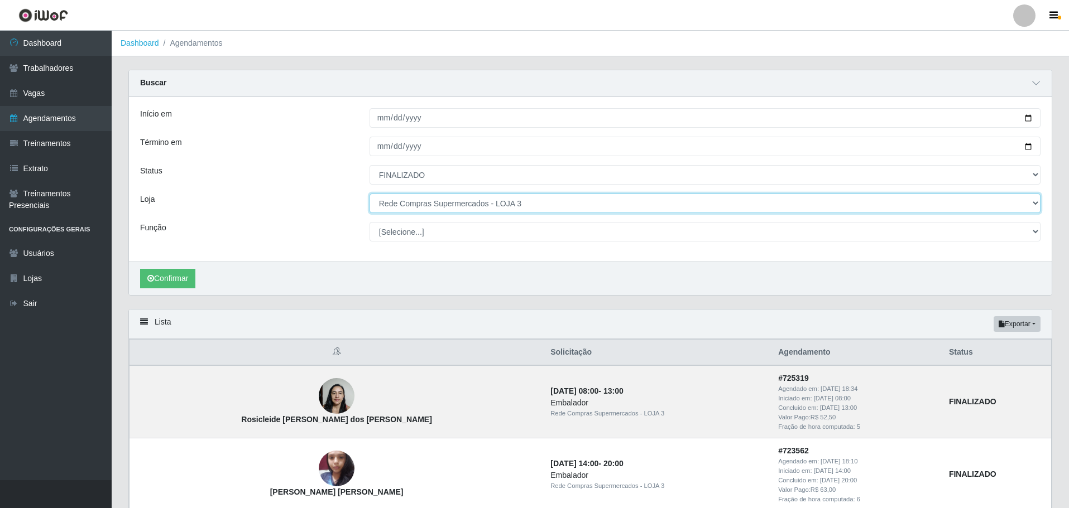
click at [438, 212] on select "[Selecione...] Rede Compras Supermercados - LOJA 1 Rede Compras Supermercados -…" at bounding box center [704, 204] width 671 height 20
click at [369, 194] on select "[Selecione...] Rede Compras Supermercados - LOJA 1 Rede Compras Supermercados -…" at bounding box center [704, 204] width 671 height 20
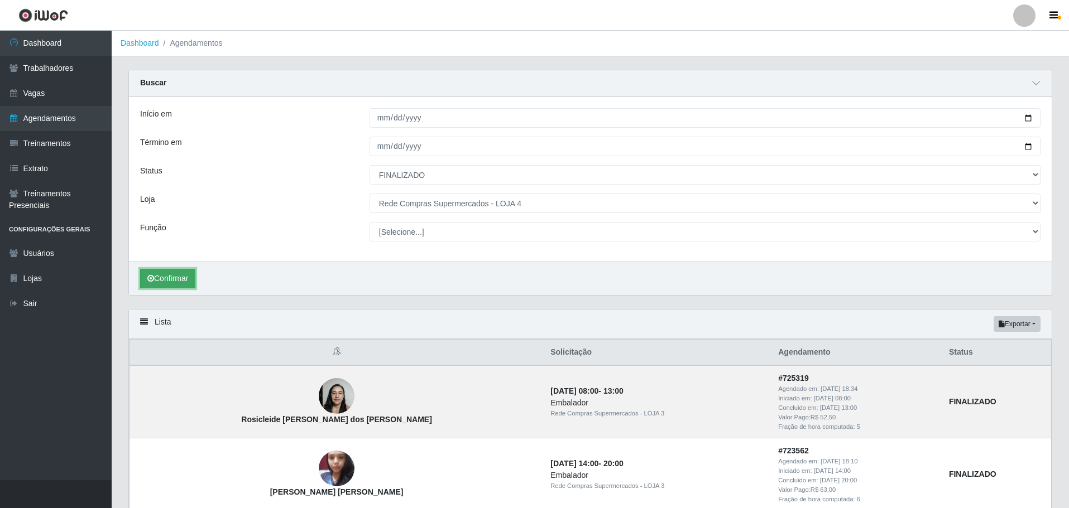
click at [173, 278] on button "Confirmar" at bounding box center [167, 279] width 55 height 20
click at [174, 277] on button "Confirmar" at bounding box center [167, 279] width 55 height 20
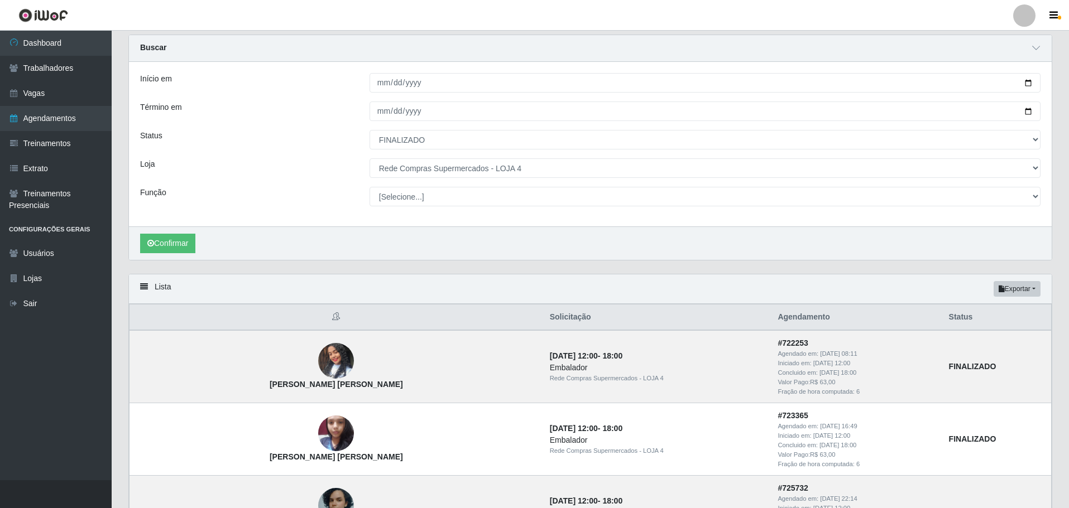
scroll to position [112, 0]
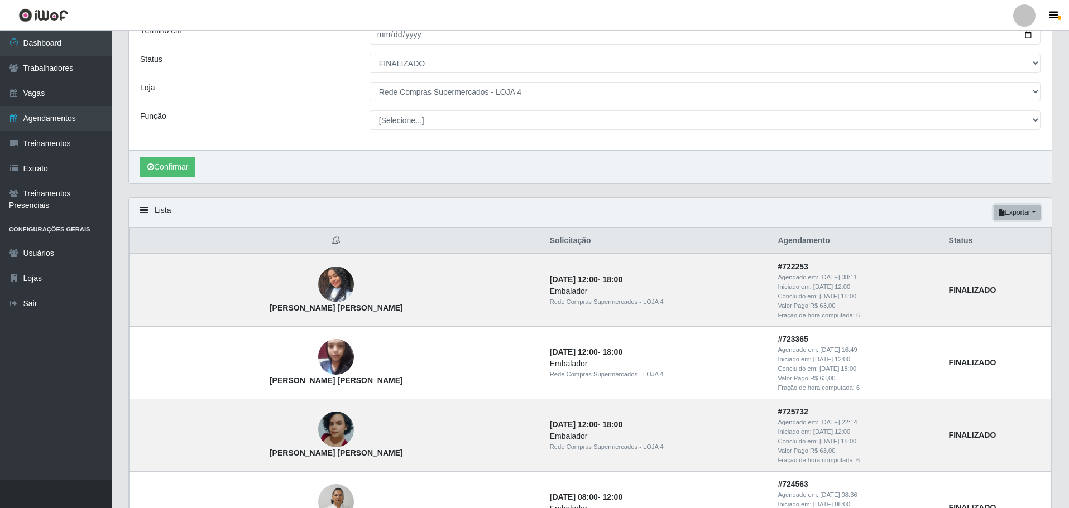
click at [1028, 208] on button "Exportar" at bounding box center [1016, 213] width 47 height 16
click at [1007, 258] on button "Excel" at bounding box center [997, 257] width 88 height 23
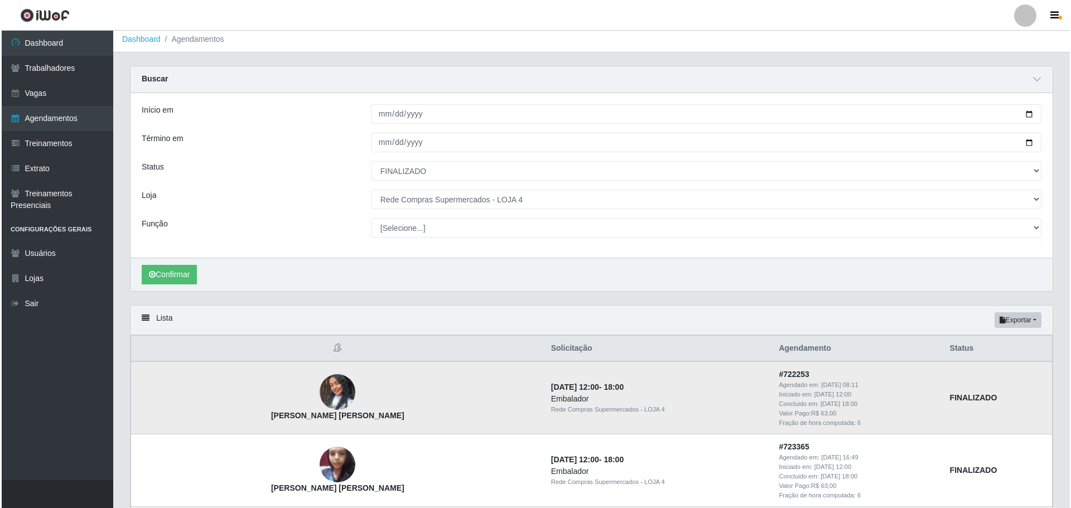
scroll to position [0, 0]
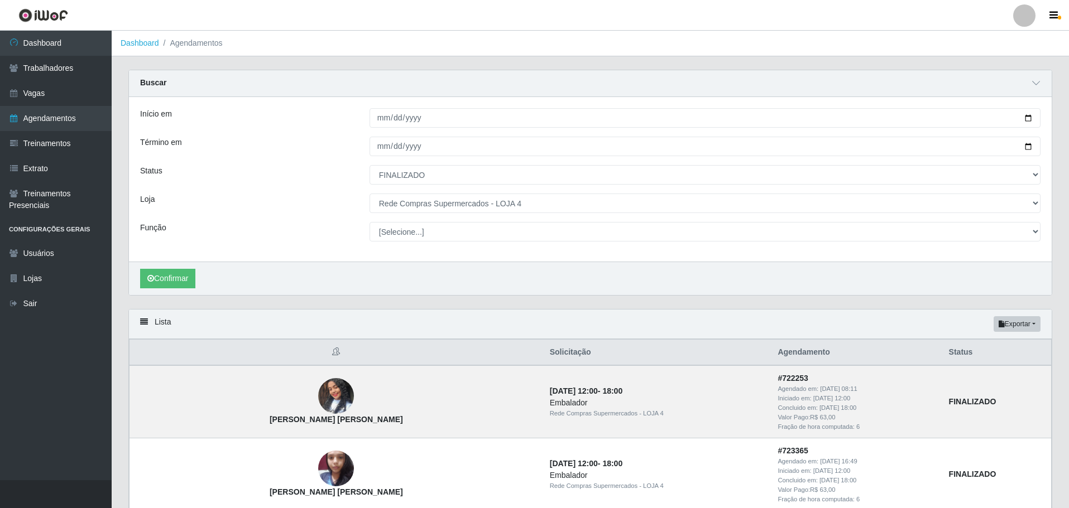
click at [497, 205] on select "[Selecione...] Rede Compras Supermercados - LOJA 1 Rede Compras Supermercados -…" at bounding box center [704, 204] width 671 height 20
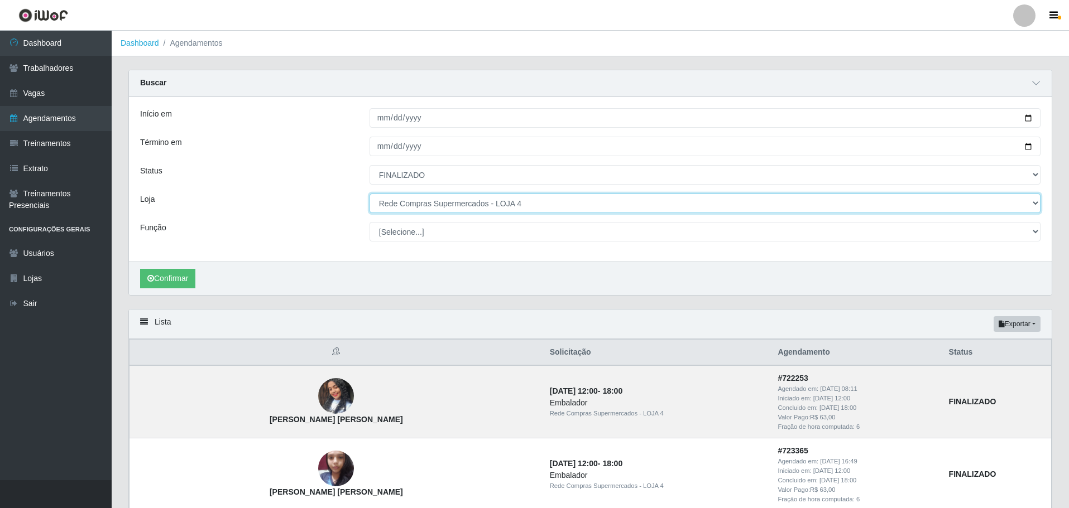
click at [497, 205] on select "[Selecione...] Rede Compras Supermercados - LOJA 1 Rede Compras Supermercados -…" at bounding box center [704, 204] width 671 height 20
select select "161"
click at [369, 194] on select "[Selecione...] Rede Compras Supermercados - LOJA 1 Rede Compras Supermercados -…" at bounding box center [704, 204] width 671 height 20
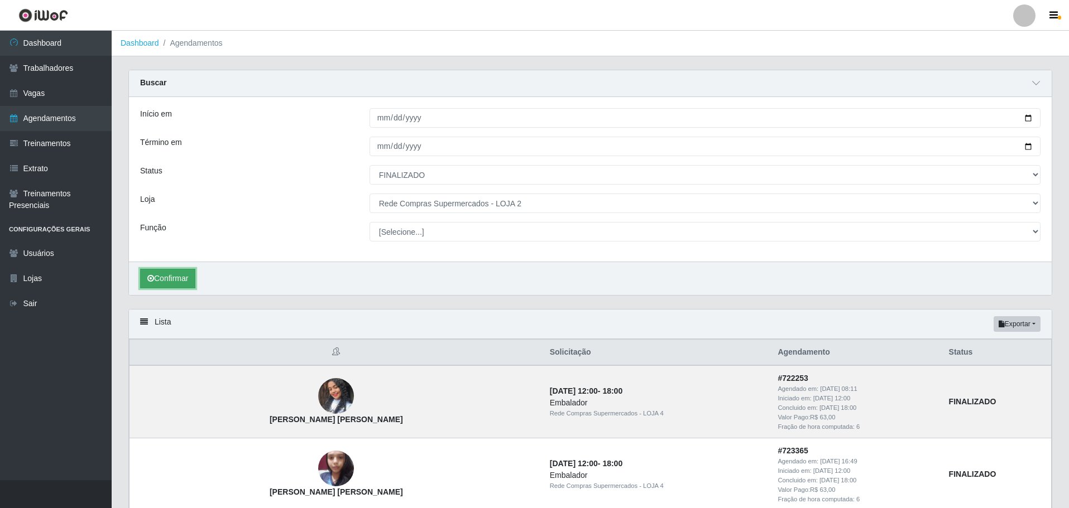
click at [193, 274] on button "Confirmar" at bounding box center [167, 279] width 55 height 20
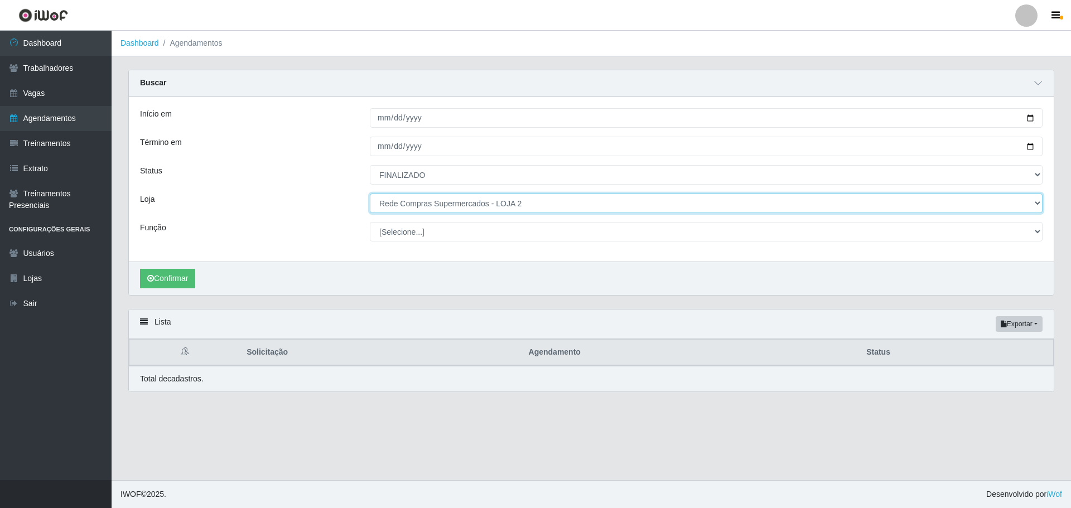
click at [484, 212] on select "[Selecione...] Rede Compras Supermercados - LOJA 1 Rede Compras Supermercados -…" at bounding box center [706, 204] width 673 height 20
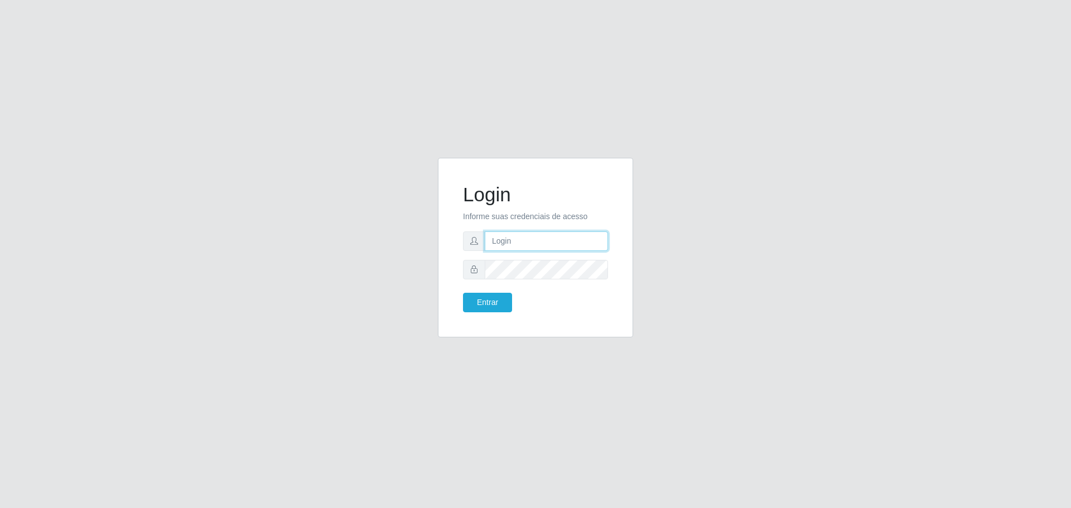
click at [536, 247] on input "text" at bounding box center [546, 242] width 123 height 20
paste input "valeska@bomqueso123"
type input "valeska@bomqueso123"
click at [463, 293] on button "Entrar" at bounding box center [487, 303] width 49 height 20
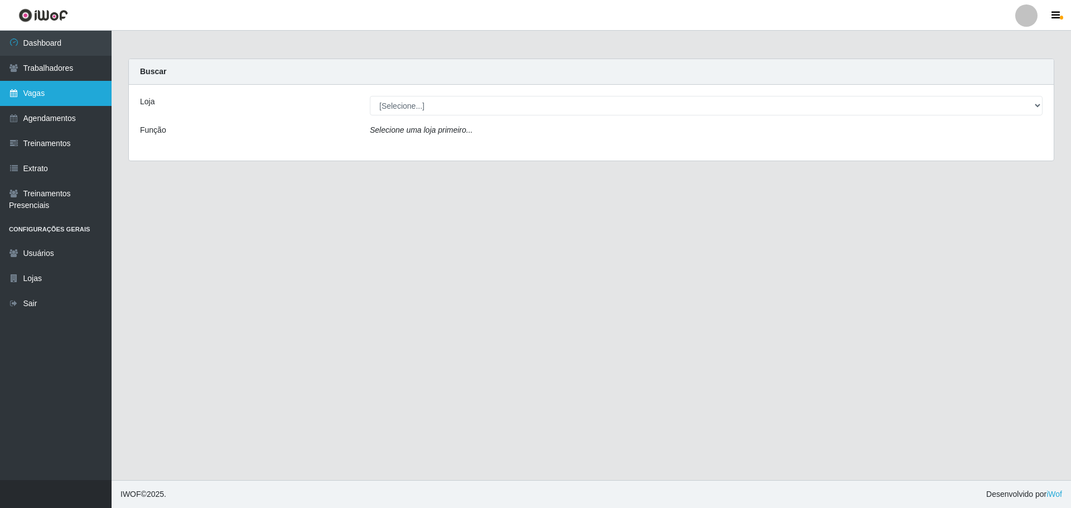
click at [65, 93] on link "Vagas" at bounding box center [56, 93] width 112 height 25
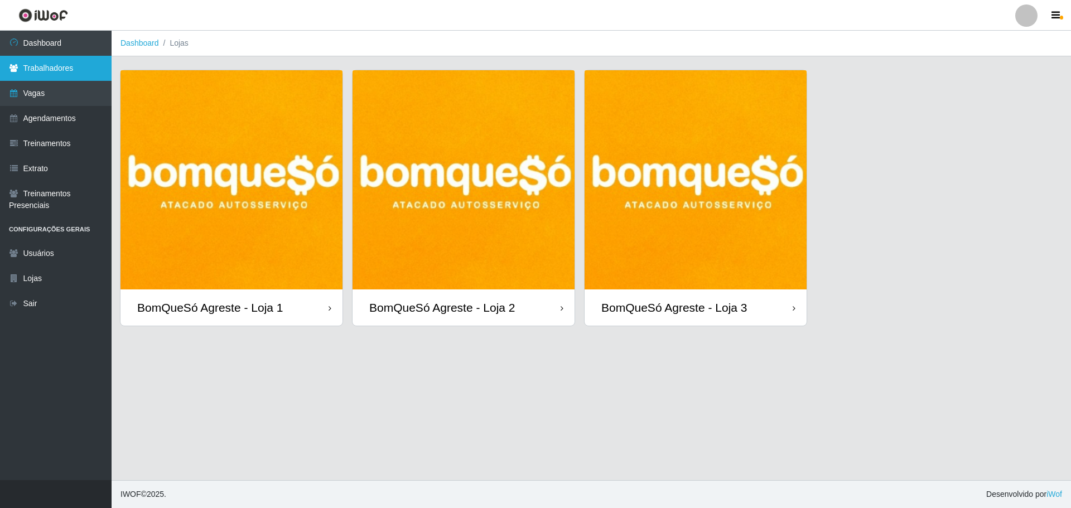
click at [74, 64] on link "Trabalhadores" at bounding box center [56, 68] width 112 height 25
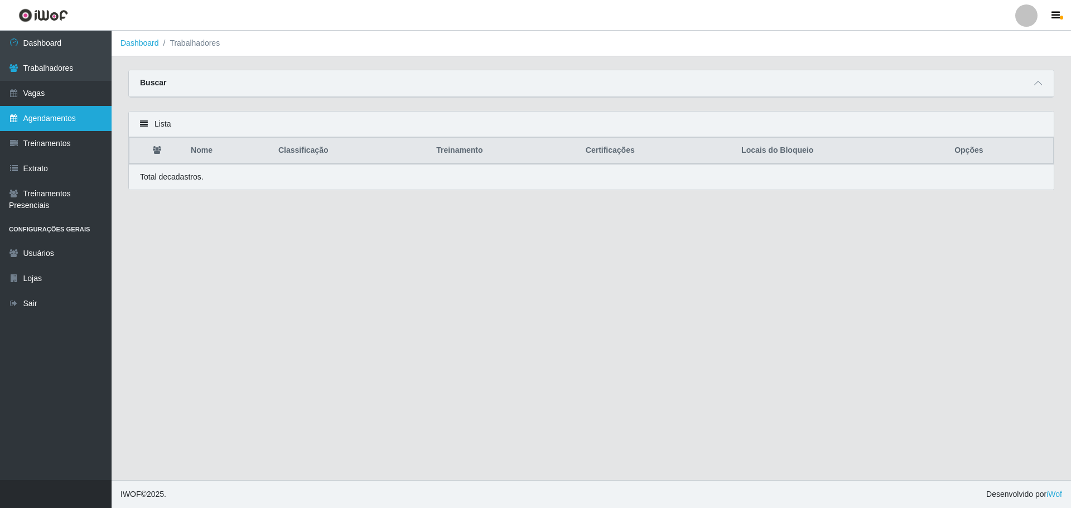
click at [65, 114] on link "Agendamentos" at bounding box center [56, 118] width 112 height 25
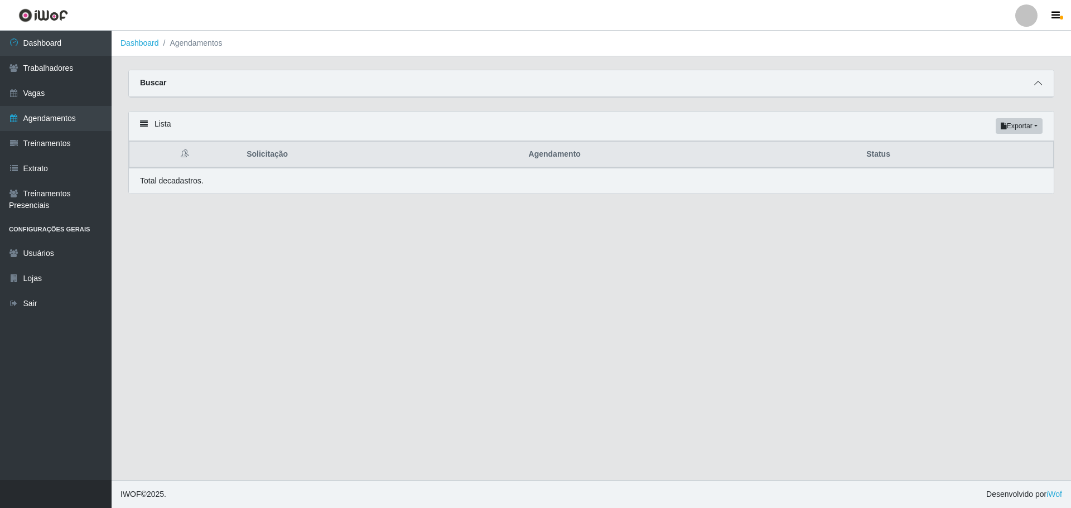
click at [1042, 88] on span at bounding box center [1038, 83] width 13 height 13
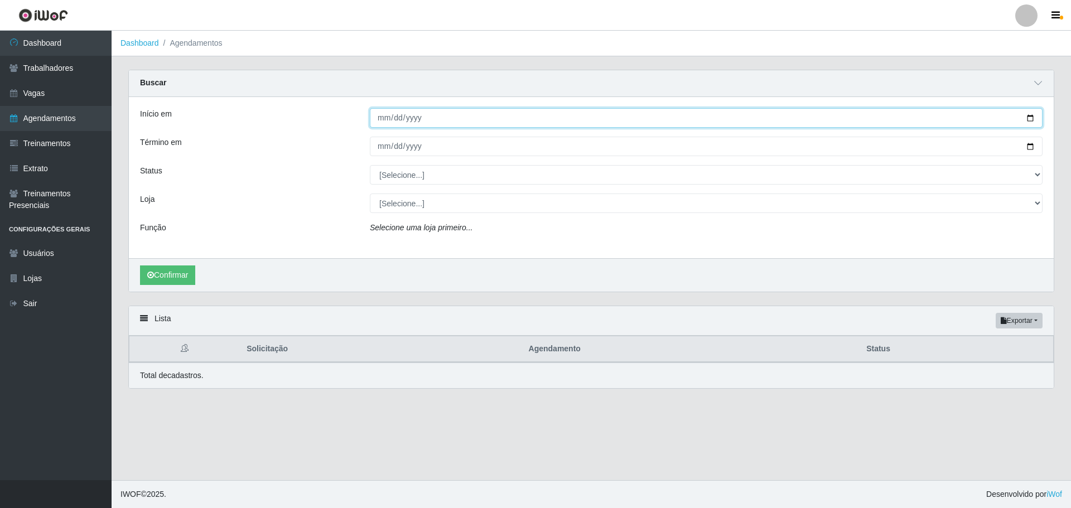
click at [380, 122] on input "Início em" at bounding box center [706, 118] width 673 height 20
type input "[DATE]"
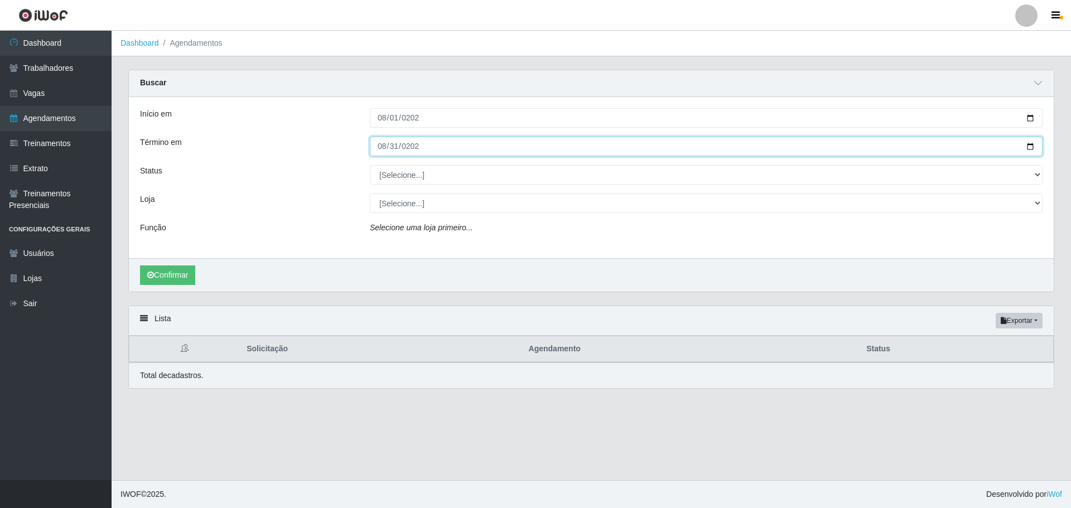
type input "[DATE]"
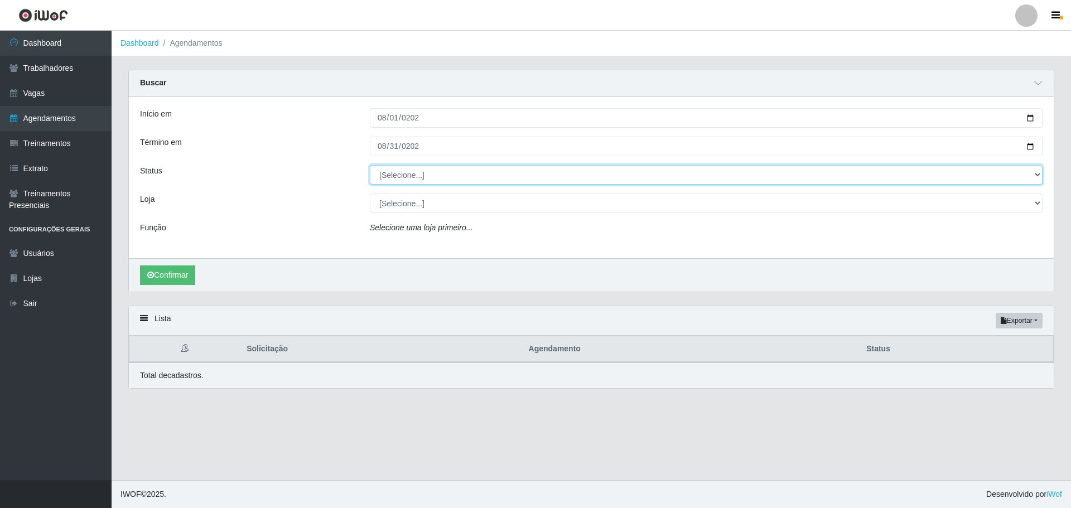
click at [378, 172] on select "[Selecione...] AGENDADO AGUARDANDO LIBERAR EM ANDAMENTO EM REVISÃO FINALIZADO C…" at bounding box center [706, 175] width 673 height 20
select select "FINALIZADO"
click at [370, 166] on select "[Selecione...] AGENDADO AGUARDANDO LIBERAR EM ANDAMENTO EM REVISÃO FINALIZADO C…" at bounding box center [706, 175] width 673 height 20
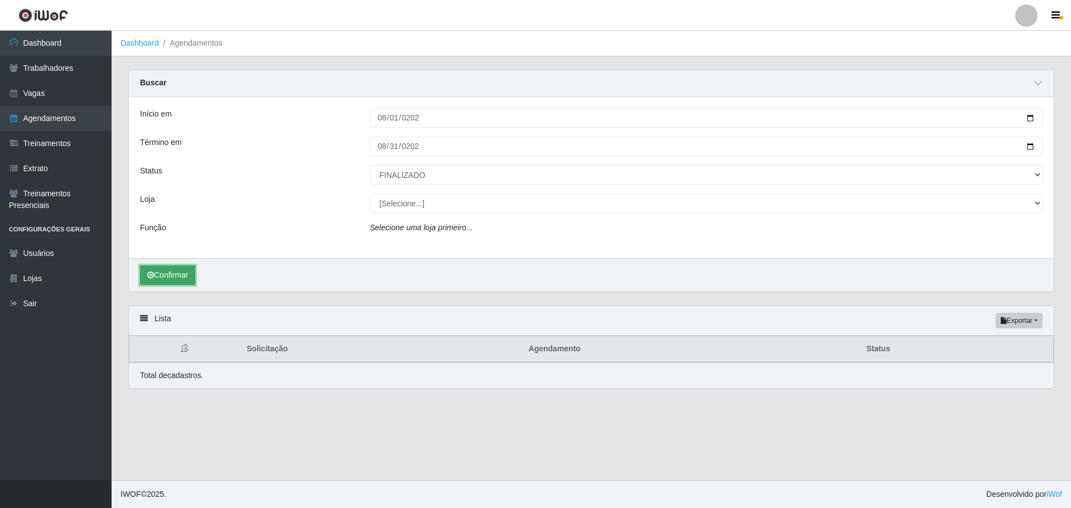
click at [169, 271] on button "Confirmar" at bounding box center [167, 276] width 55 height 20
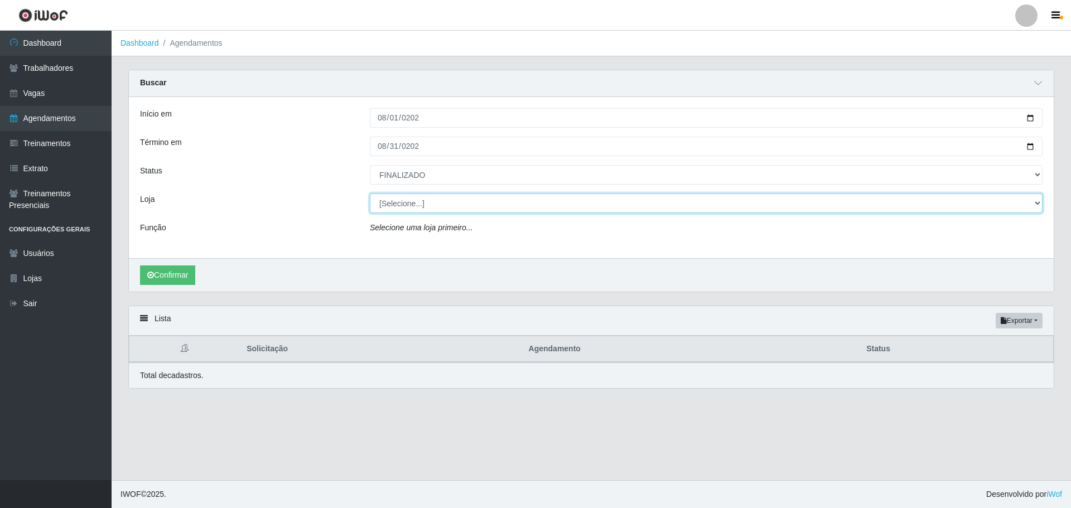
click at [433, 207] on select "[Selecione...] BomQueSó Agreste - Loja 1 BomQueSó Agreste - Loja 2 BomQueSó Agr…" at bounding box center [706, 204] width 673 height 20
select select "213"
click at [370, 194] on select "[Selecione...] BomQueSó Agreste - Loja 1 BomQueSó Agreste - Loja 2 BomQueSó Agr…" at bounding box center [706, 204] width 673 height 20
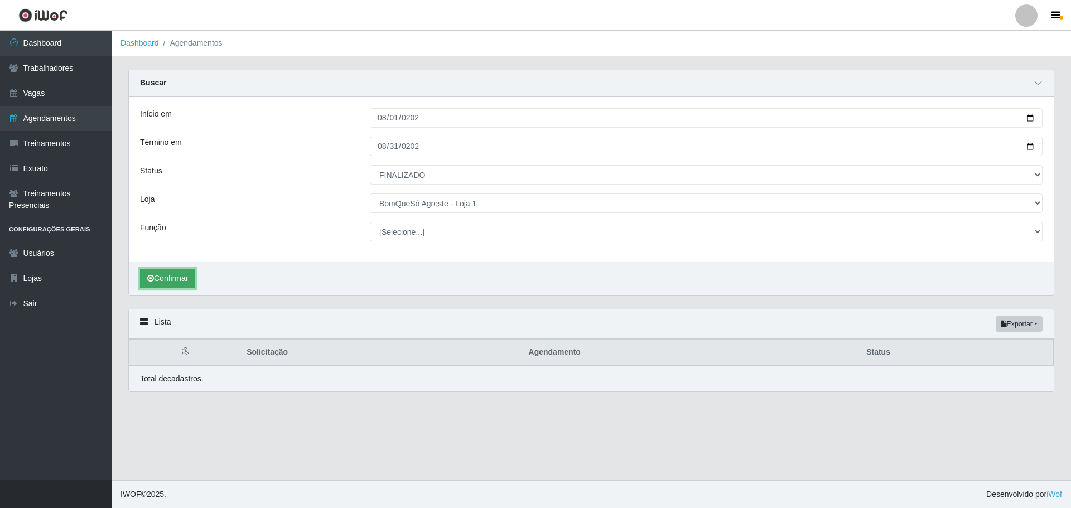
click at [172, 275] on button "Confirmar" at bounding box center [167, 279] width 55 height 20
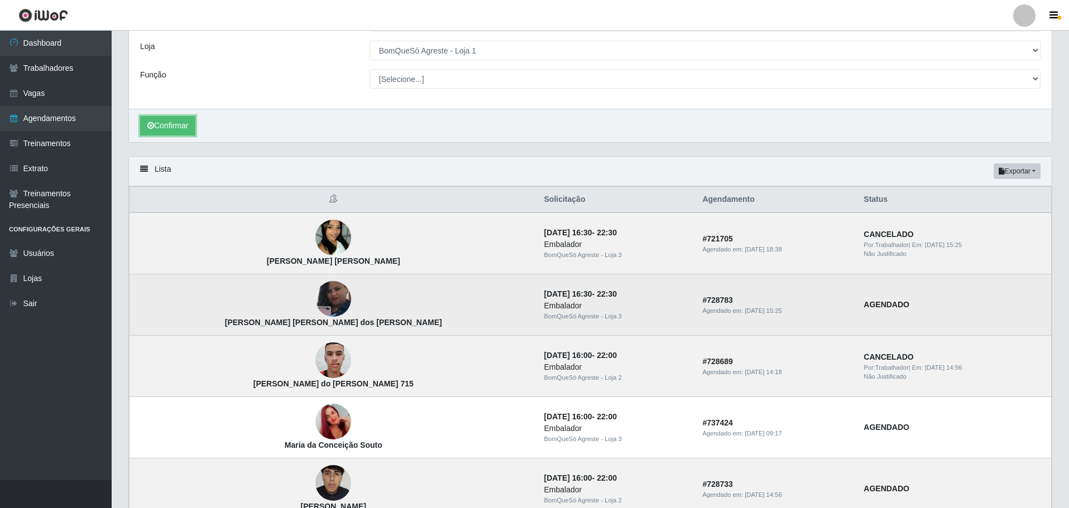
scroll to position [167, 0]
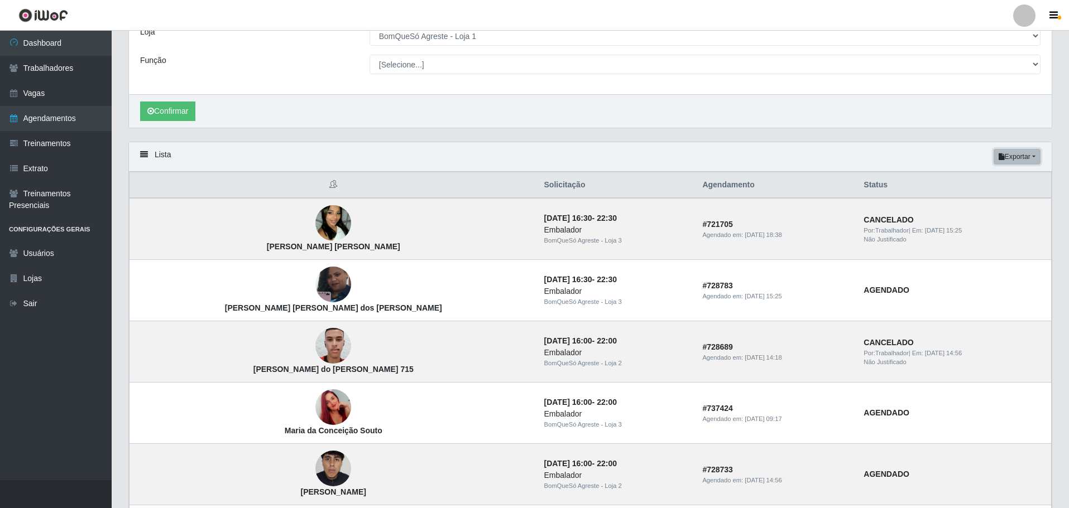
click at [1004, 157] on button "Exportar" at bounding box center [1016, 157] width 47 height 16
click at [996, 197] on button "Excel" at bounding box center [997, 201] width 88 height 23
drag, startPoint x: 769, startPoint y: 111, endPoint x: 850, endPoint y: 127, distance: 82.4
click at [770, 112] on div "Confirmar" at bounding box center [590, 110] width 922 height 33
click at [1013, 156] on button "Exportar" at bounding box center [1016, 157] width 47 height 16
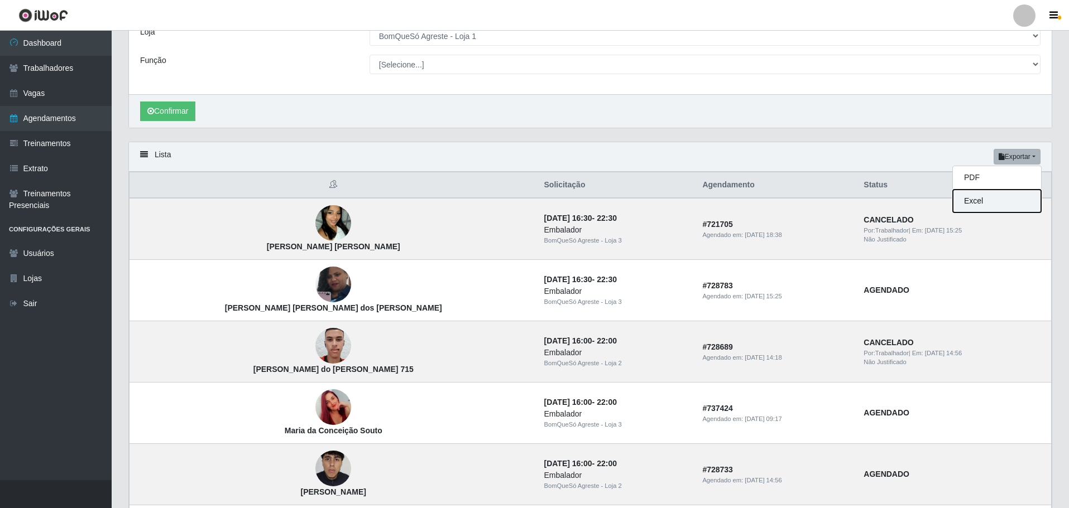
click at [983, 203] on button "Excel" at bounding box center [997, 201] width 88 height 23
click at [738, 158] on div "Lista Exportar PDF Excel" at bounding box center [590, 157] width 922 height 30
click at [1014, 158] on button "Exportar" at bounding box center [1016, 157] width 47 height 16
click at [995, 201] on button "Excel" at bounding box center [997, 201] width 88 height 23
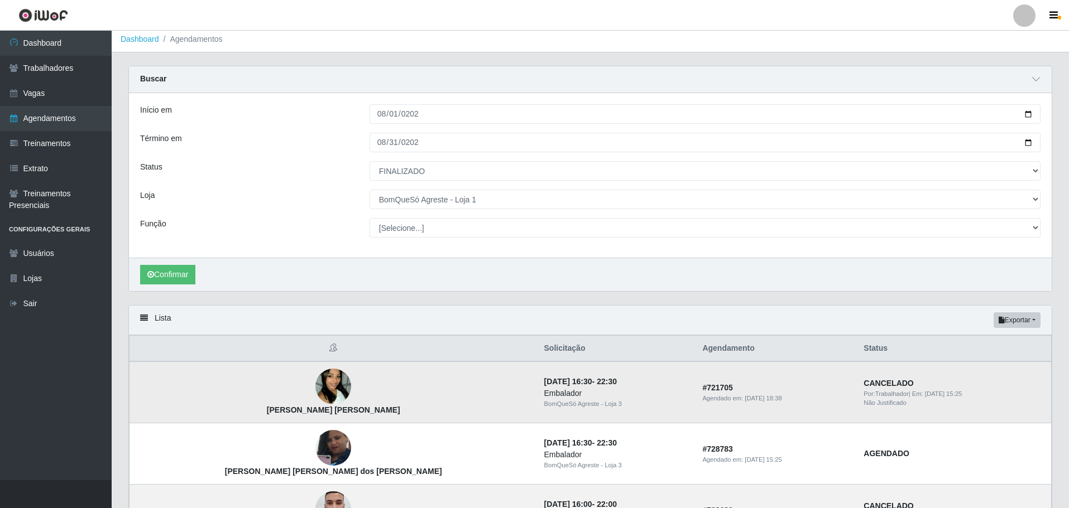
scroll to position [0, 0]
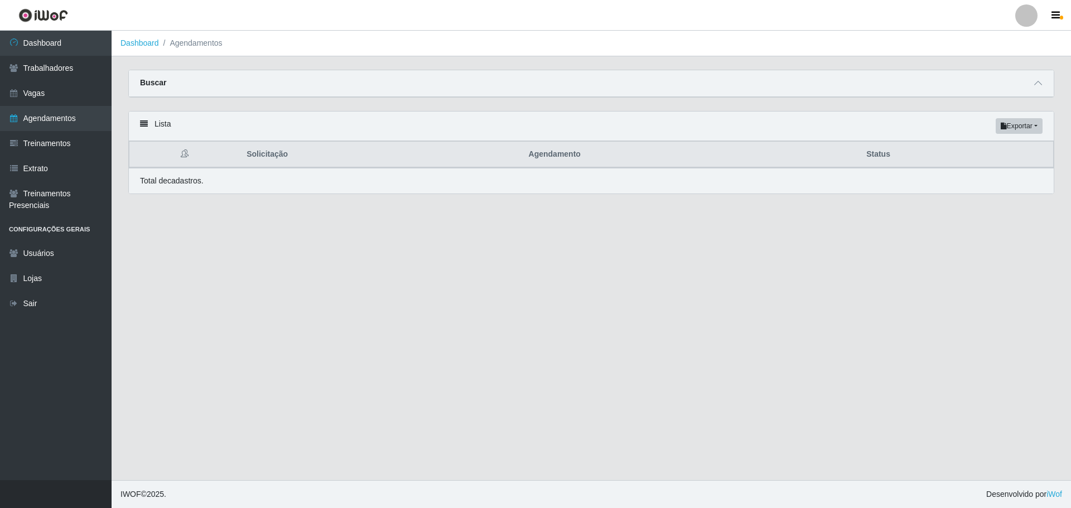
select select "FINALIZADO"
drag, startPoint x: 1040, startPoint y: 80, endPoint x: 1004, endPoint y: 99, distance: 40.7
click at [1039, 80] on span at bounding box center [1038, 83] width 13 height 13
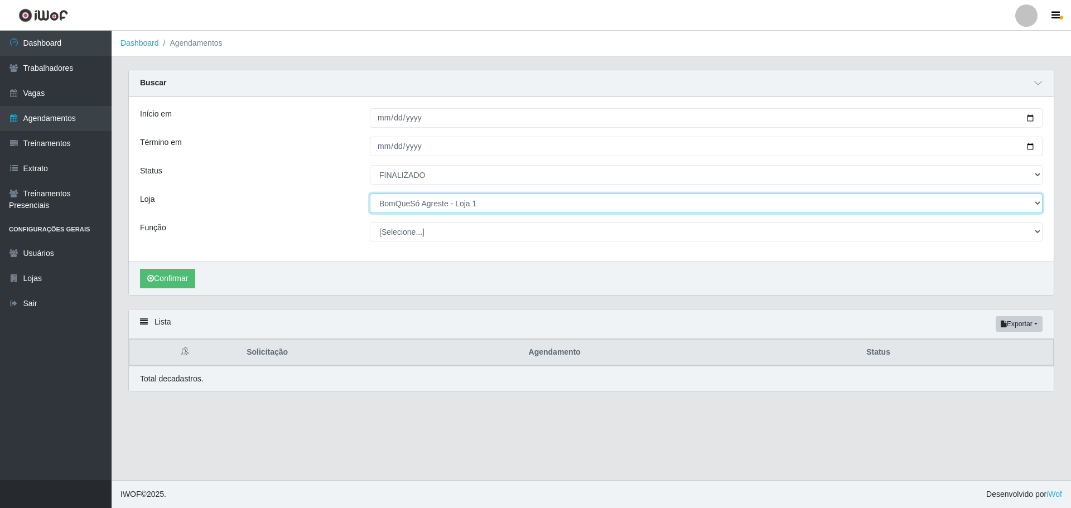
click at [463, 204] on select "[Selecione...] BomQueSó Agreste - Loja 1 BomQueSó Agreste - Loja 2 BomQueSó Agr…" at bounding box center [706, 204] width 673 height 20
click at [370, 194] on select "[Selecione...] BomQueSó Agreste - Loja 1 BomQueSó Agreste - Loja 2 BomQueSó Agr…" at bounding box center [706, 204] width 673 height 20
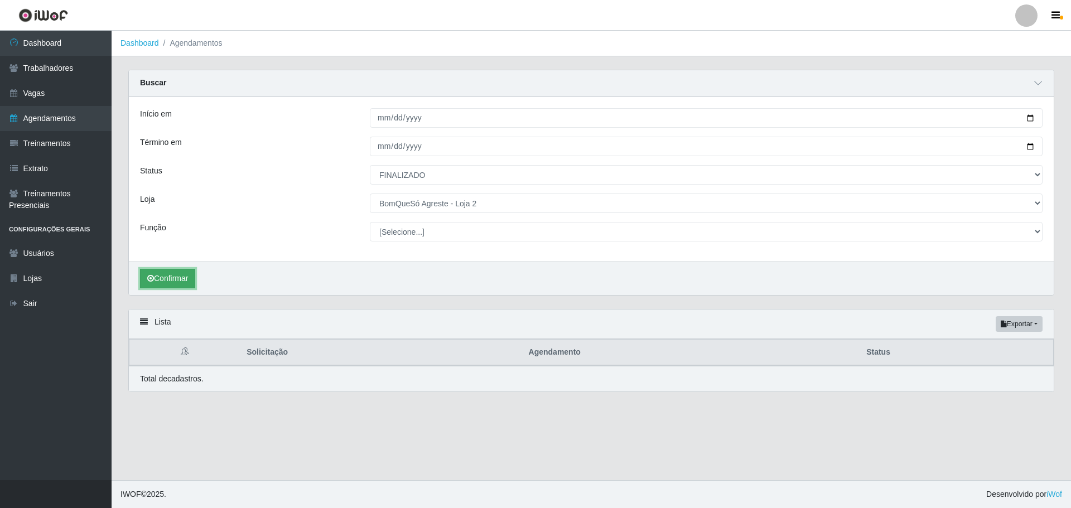
click at [164, 276] on button "Confirmar" at bounding box center [167, 279] width 55 height 20
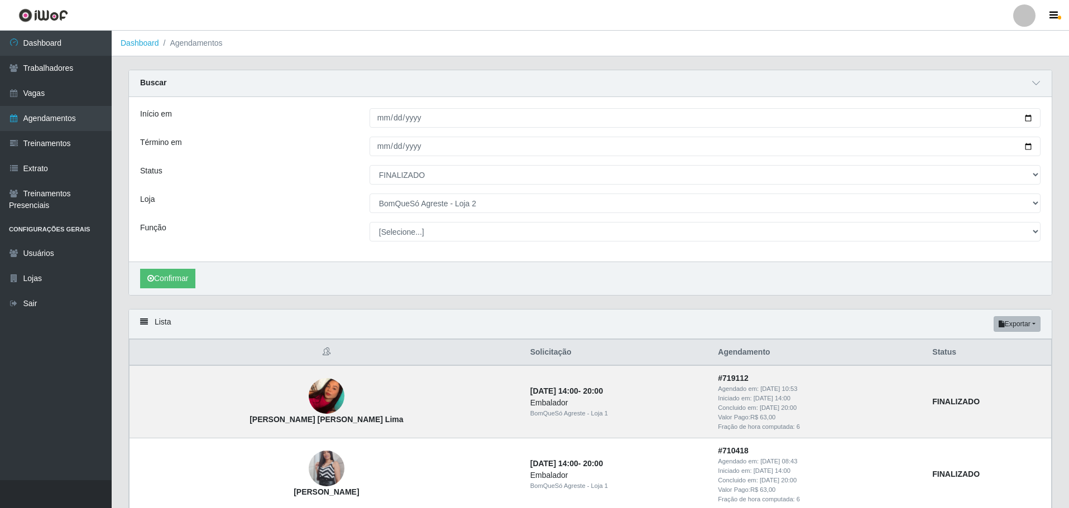
click at [1008, 323] on button "Exportar" at bounding box center [1016, 324] width 47 height 16
click at [1004, 366] on button "Excel" at bounding box center [997, 368] width 88 height 23
click at [434, 203] on select "[Selecione...] BomQueSó Agreste - Loja 1 BomQueSó Agreste - Loja 2 BomQueSó Agr…" at bounding box center [704, 204] width 671 height 20
click at [438, 194] on div "Início em [DATE] Término em [DATE] Status [Selecione...] AGENDADO AGUARDANDO LI…" at bounding box center [590, 179] width 922 height 165
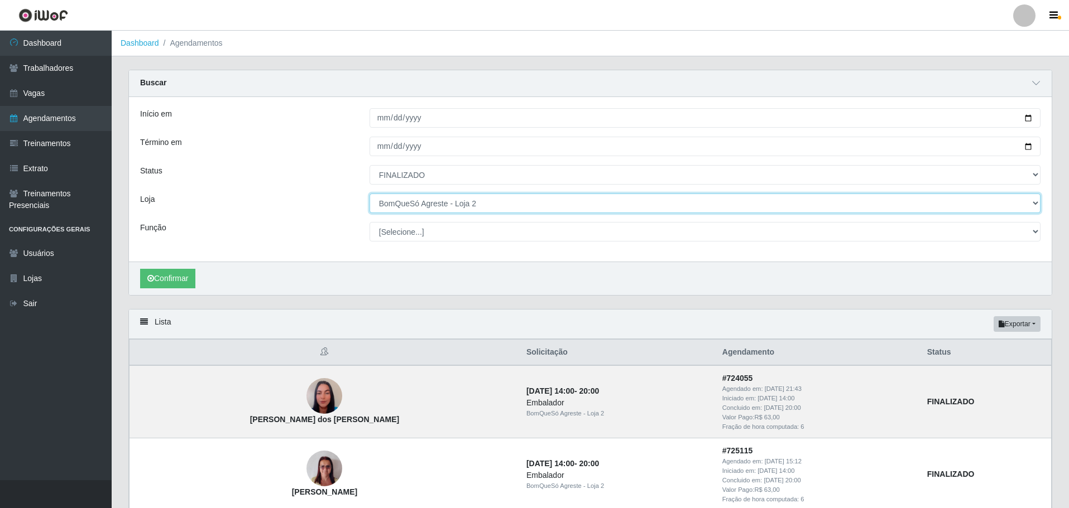
click at [446, 208] on select "[Selecione...] BomQueSó Agreste - Loja 1 BomQueSó Agreste - Loja 2 BomQueSó Agr…" at bounding box center [704, 204] width 671 height 20
select select "215"
click at [369, 194] on select "[Selecione...] BomQueSó Agreste - Loja 1 BomQueSó Agreste - Loja 2 BomQueSó Agr…" at bounding box center [704, 204] width 671 height 20
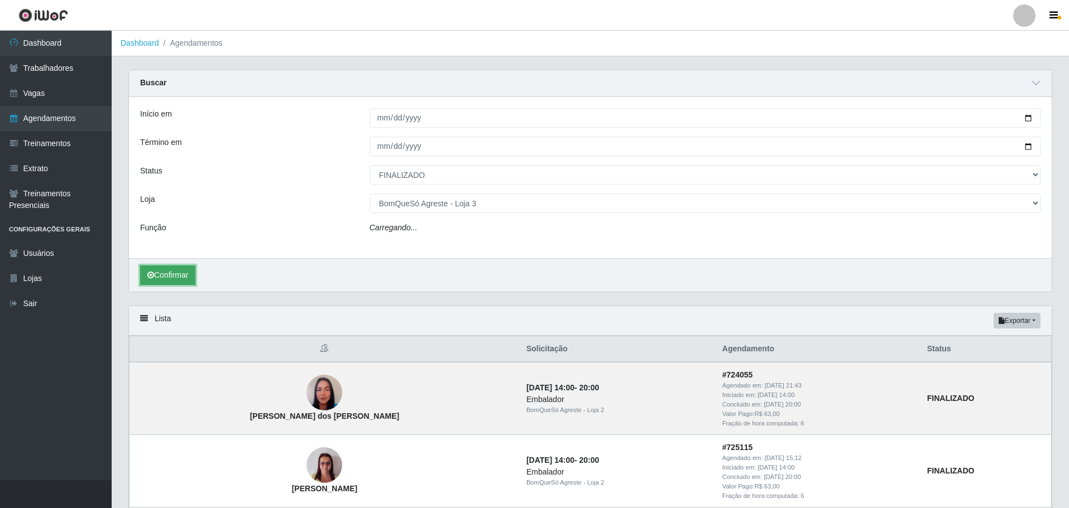
click at [177, 276] on button "Confirmar" at bounding box center [167, 276] width 55 height 20
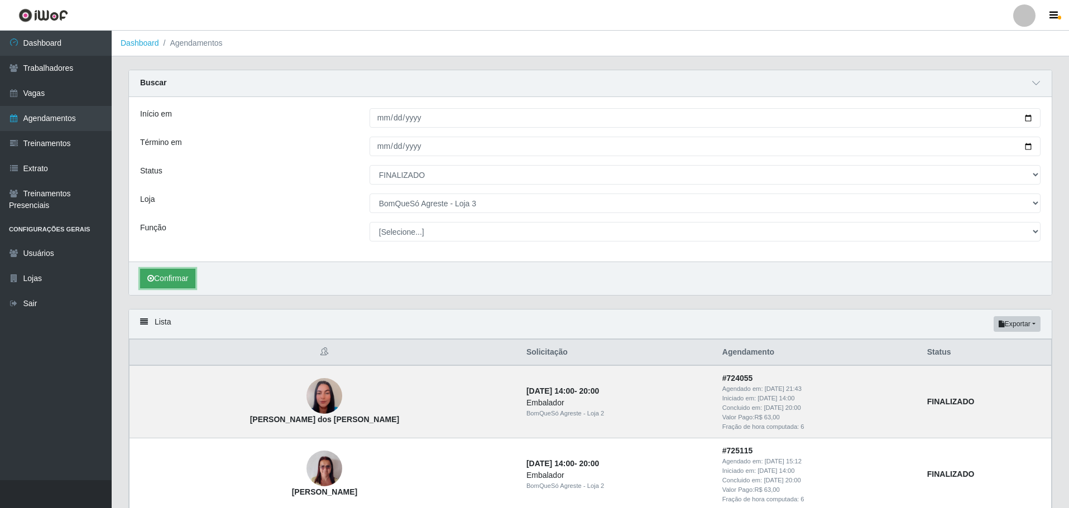
click at [177, 276] on button "Confirmar" at bounding box center [167, 279] width 55 height 20
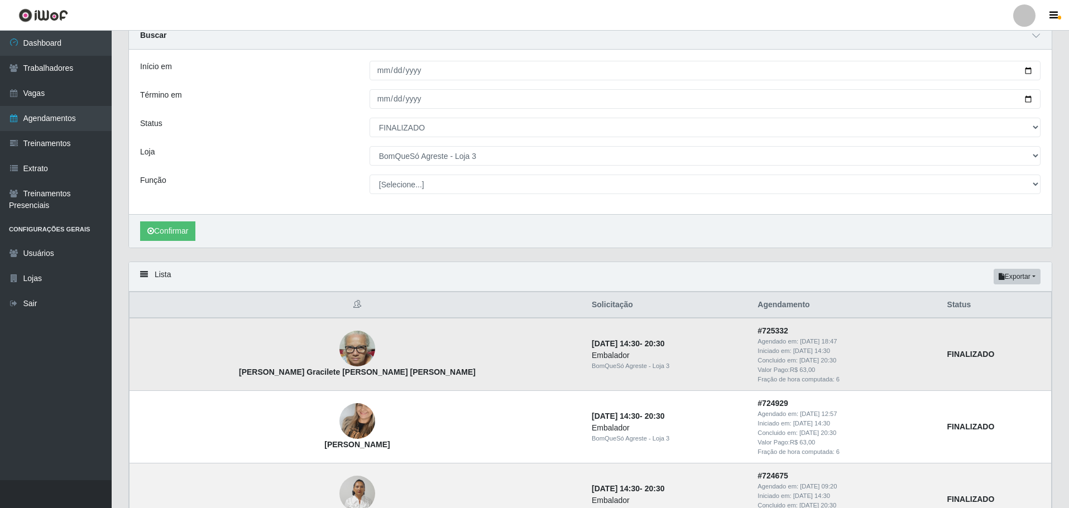
scroll to position [112, 0]
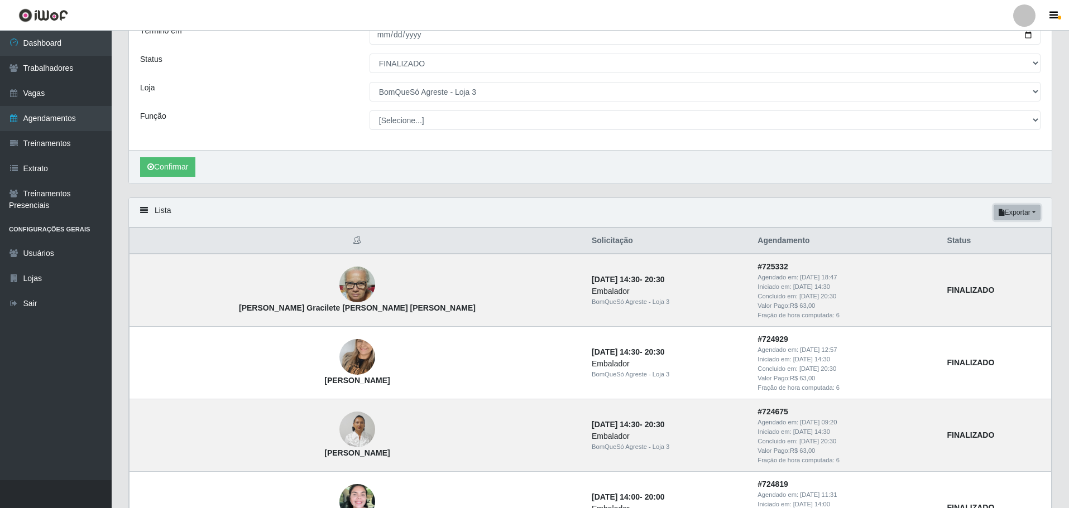
click at [1009, 215] on button "Exportar" at bounding box center [1016, 213] width 47 height 16
click at [1002, 252] on button "Excel" at bounding box center [997, 257] width 88 height 23
